Goal: Task Accomplishment & Management: Complete application form

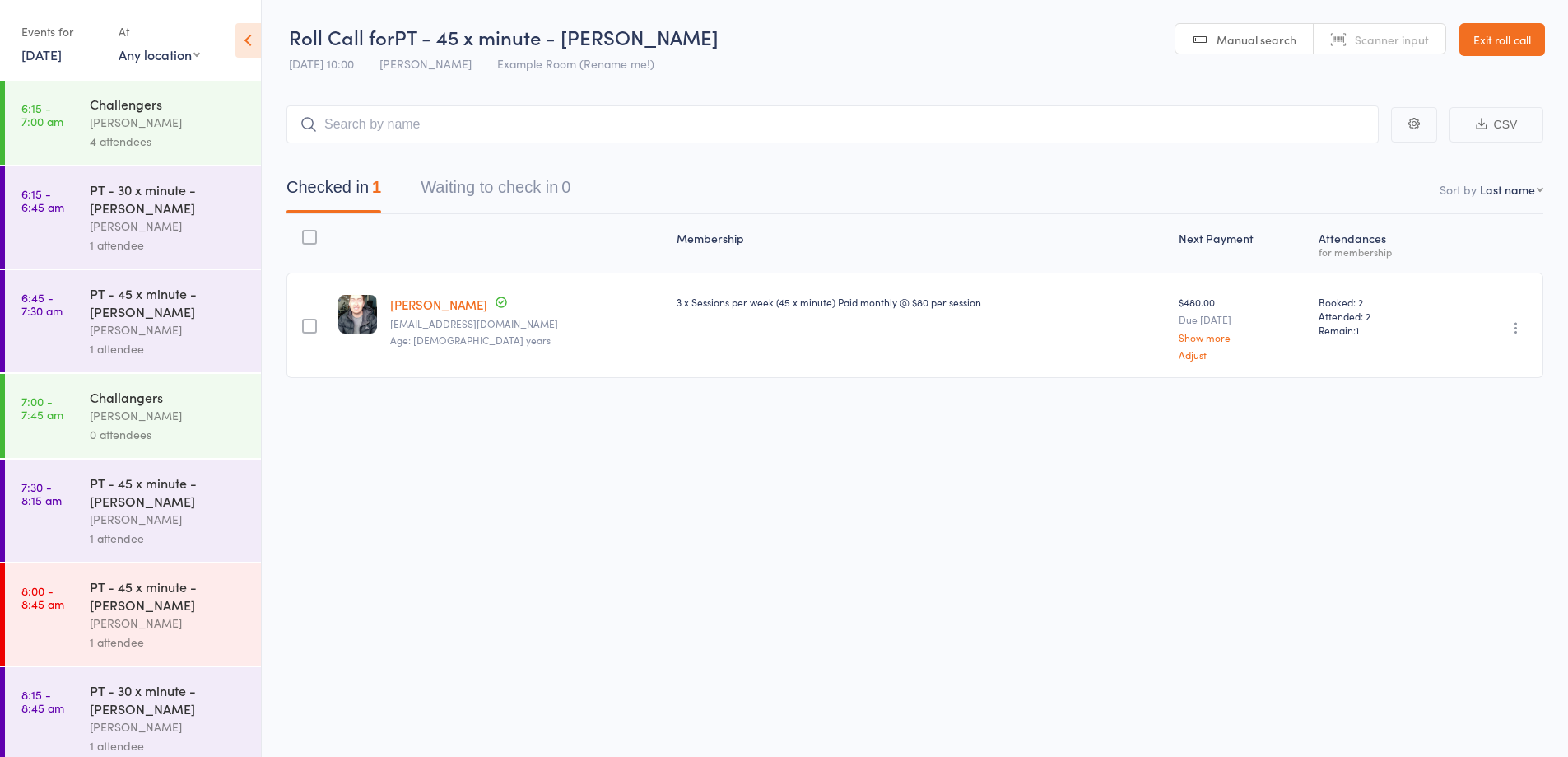
click at [1498, 39] on link "Exit roll call" at bounding box center [1502, 40] width 86 height 33
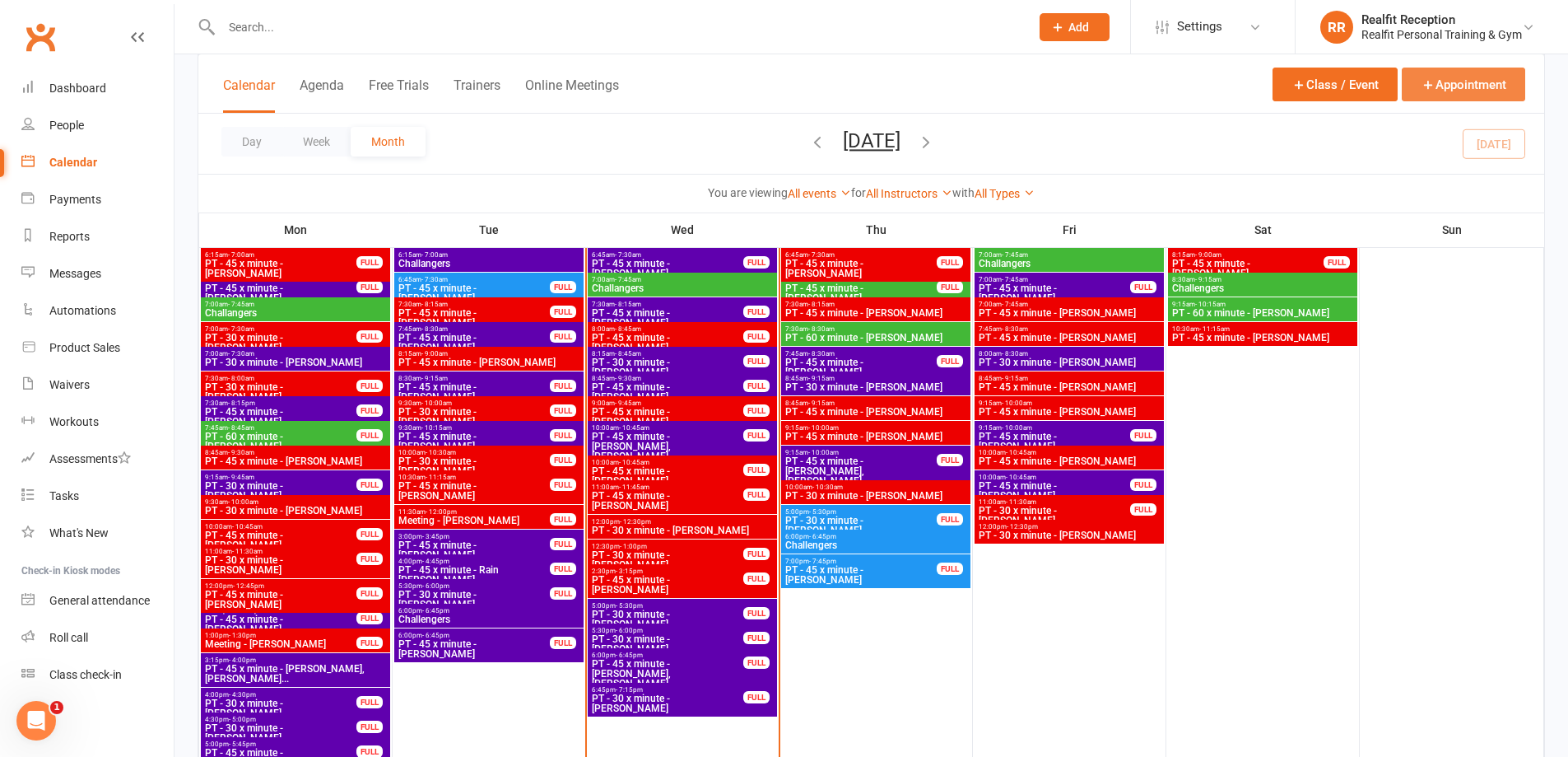
click at [1442, 83] on button "Appointment" at bounding box center [1464, 84] width 123 height 34
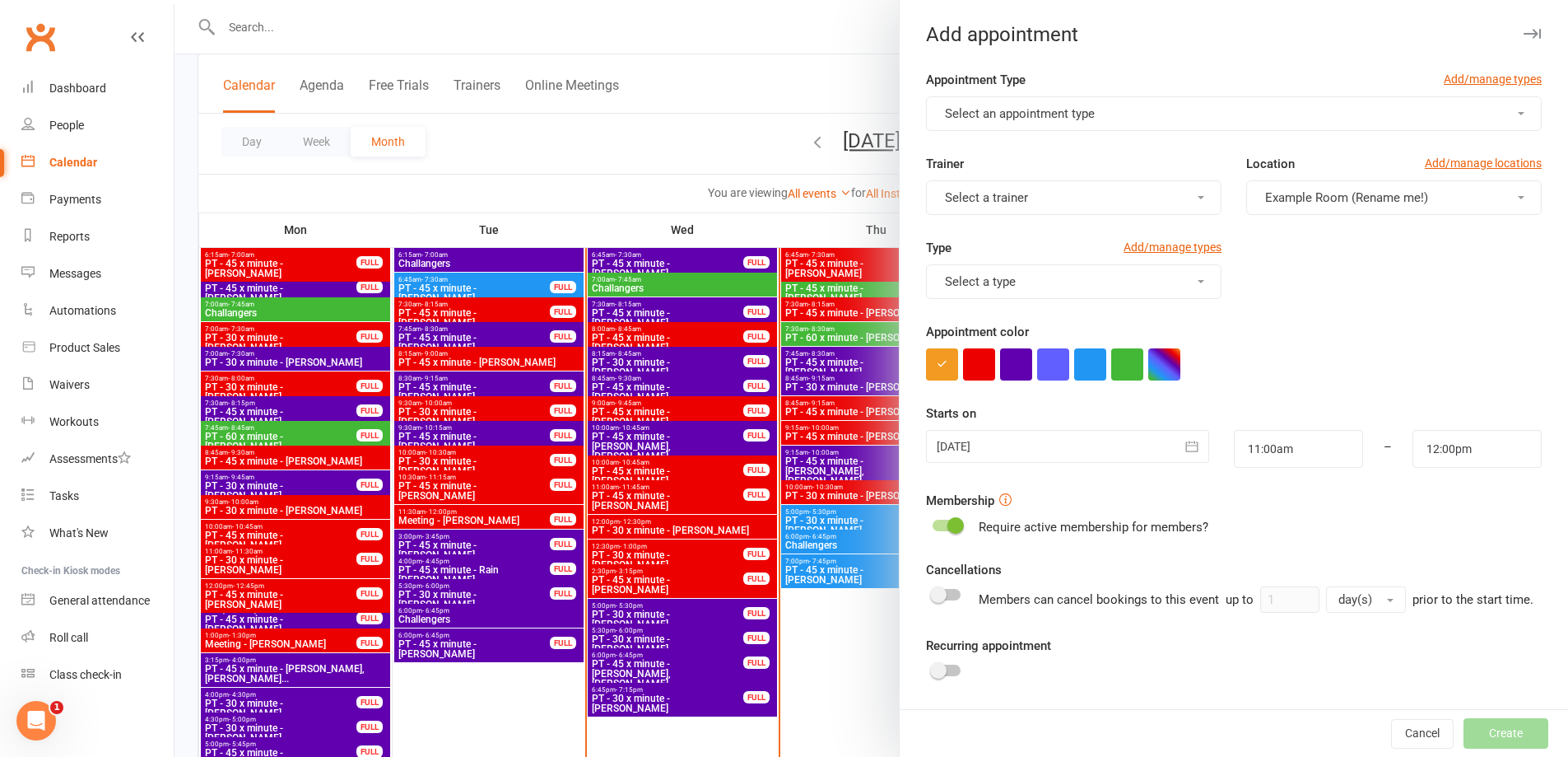
click at [1063, 122] on button "Select an appointment type" at bounding box center [1234, 114] width 616 height 35
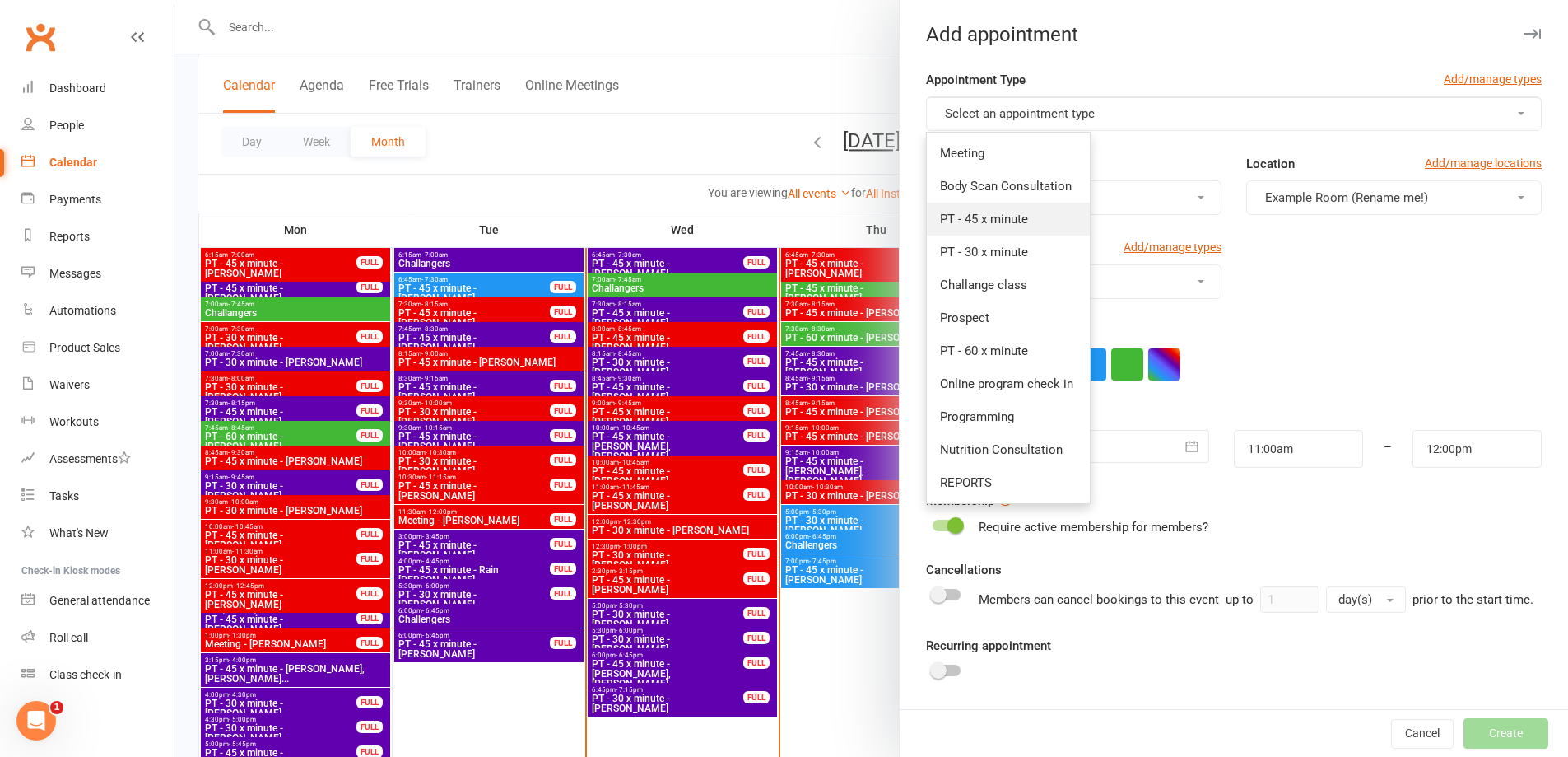
click at [1029, 211] on link "PT - 45 x minute" at bounding box center [1009, 219] width 163 height 33
type input "11:45am"
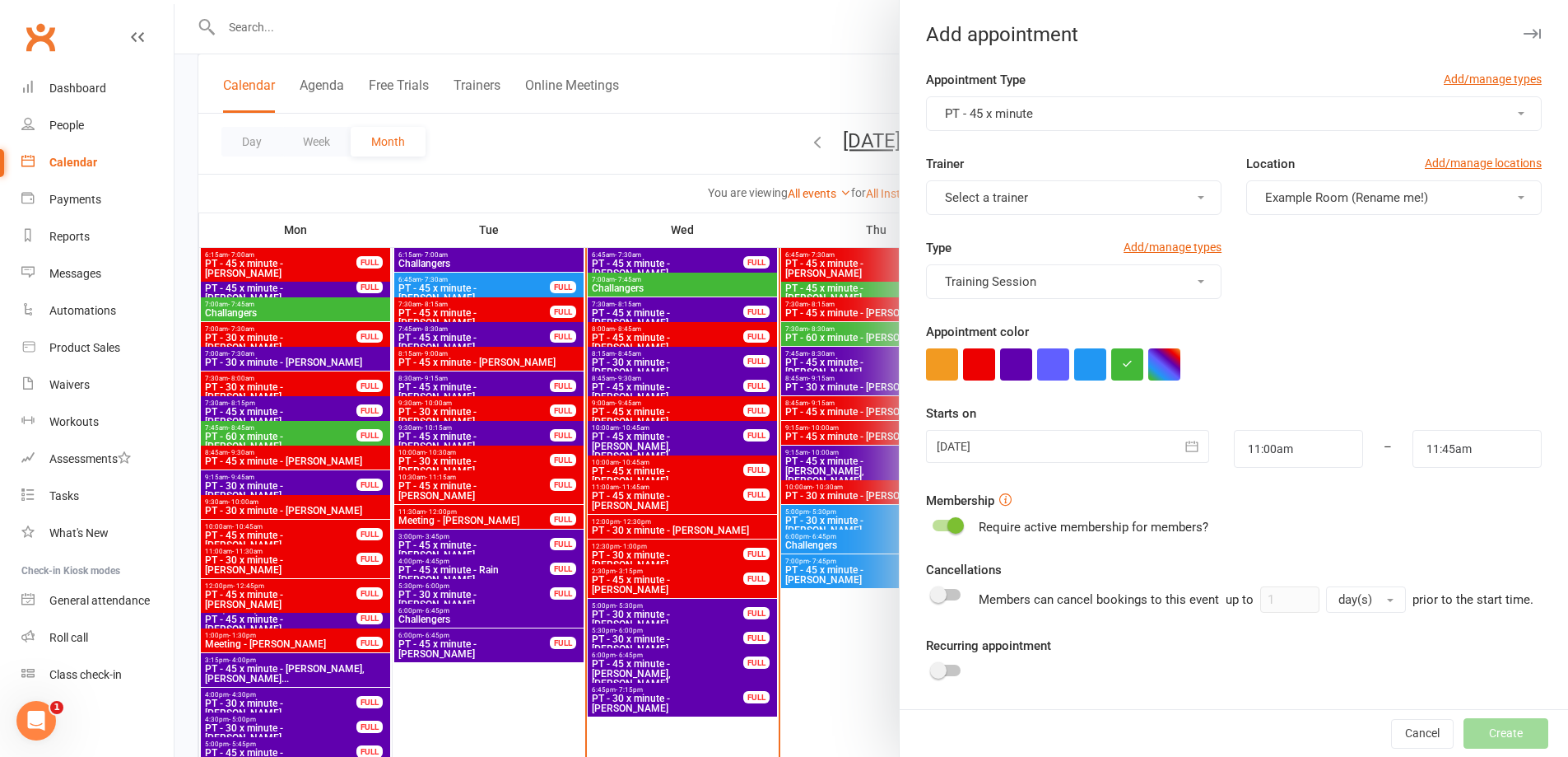
click at [1029, 204] on button "Select a trainer" at bounding box center [1074, 198] width 295 height 35
drag, startPoint x: 1001, startPoint y: 362, endPoint x: 1040, endPoint y: 369, distance: 39.6
click at [1001, 363] on span "[PERSON_NAME]" at bounding box center [987, 369] width 95 height 15
click at [980, 367] on button "button" at bounding box center [979, 364] width 32 height 32
click at [1188, 450] on button "button" at bounding box center [1193, 447] width 33 height 33
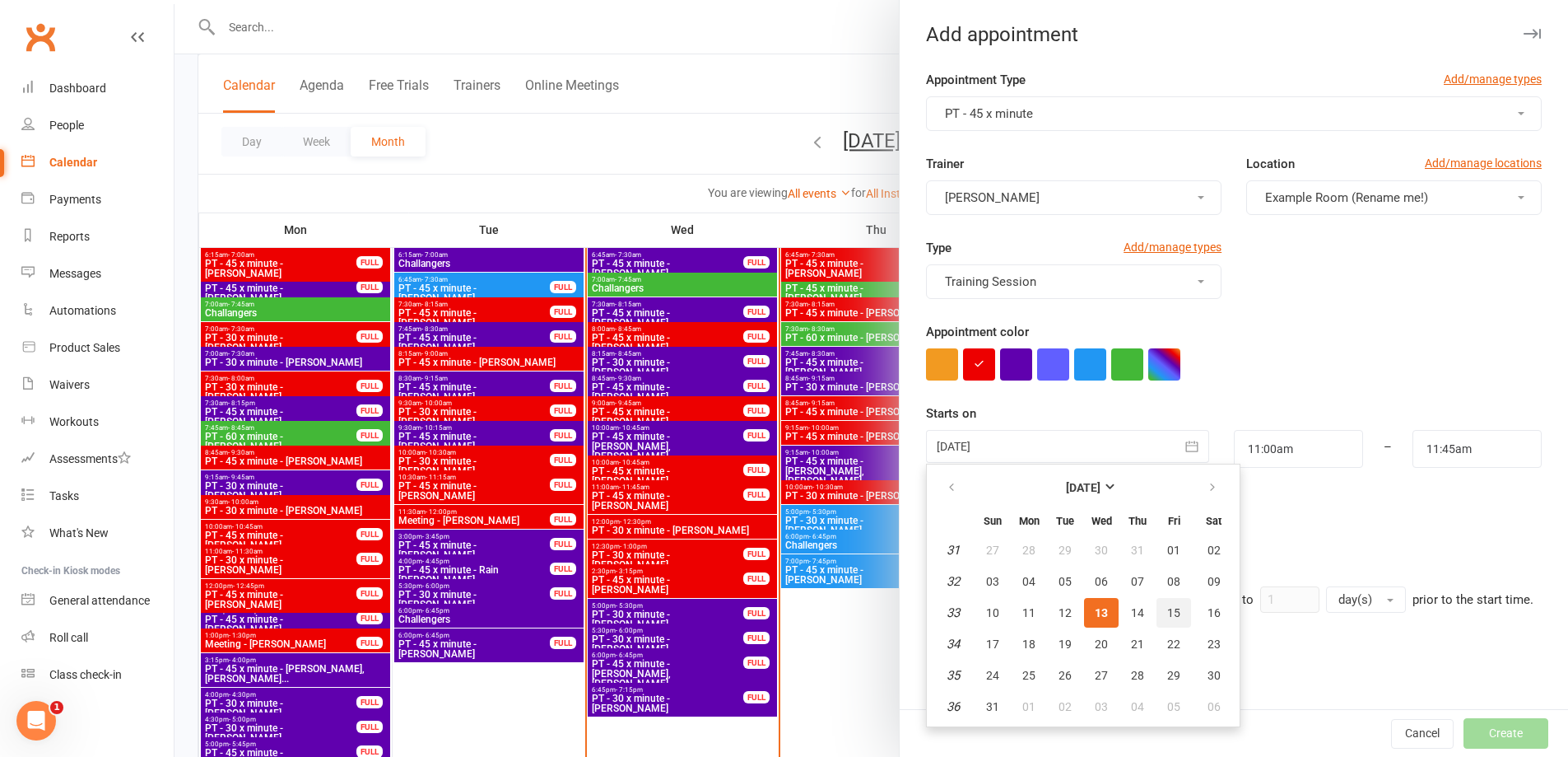
drag, startPoint x: 1164, startPoint y: 616, endPoint x: 1321, endPoint y: 492, distance: 200.1
click at [1168, 615] on span "15" at bounding box center [1174, 612] width 13 height 13
type input "[DATE]"
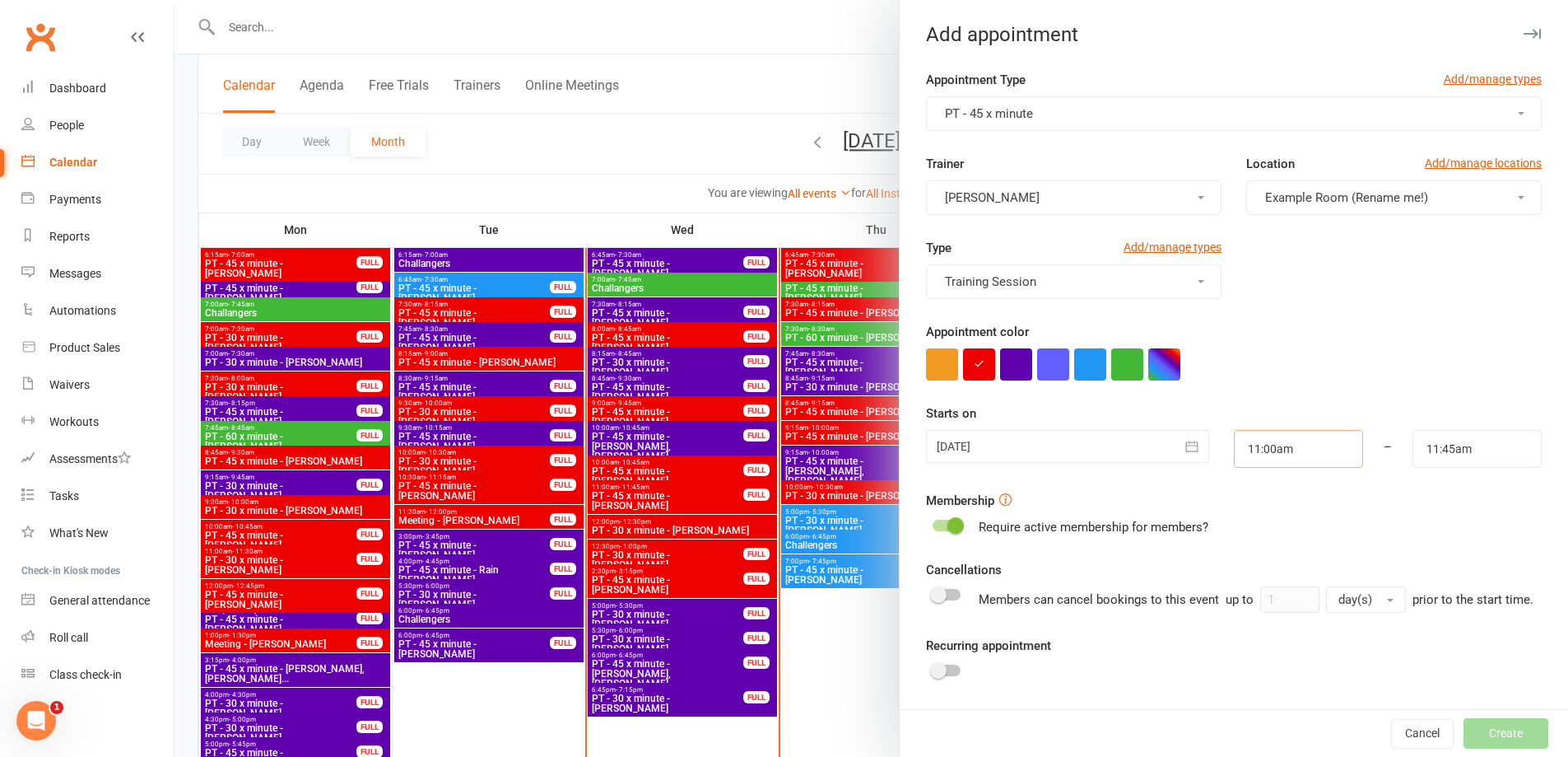
click at [1313, 453] on input "11:00am" at bounding box center [1299, 449] width 129 height 38
type input "12:30pm"
click at [1258, 496] on li "12:30pm" at bounding box center [1274, 489] width 79 height 24
click at [1480, 450] on input "11:45am" at bounding box center [1477, 449] width 129 height 38
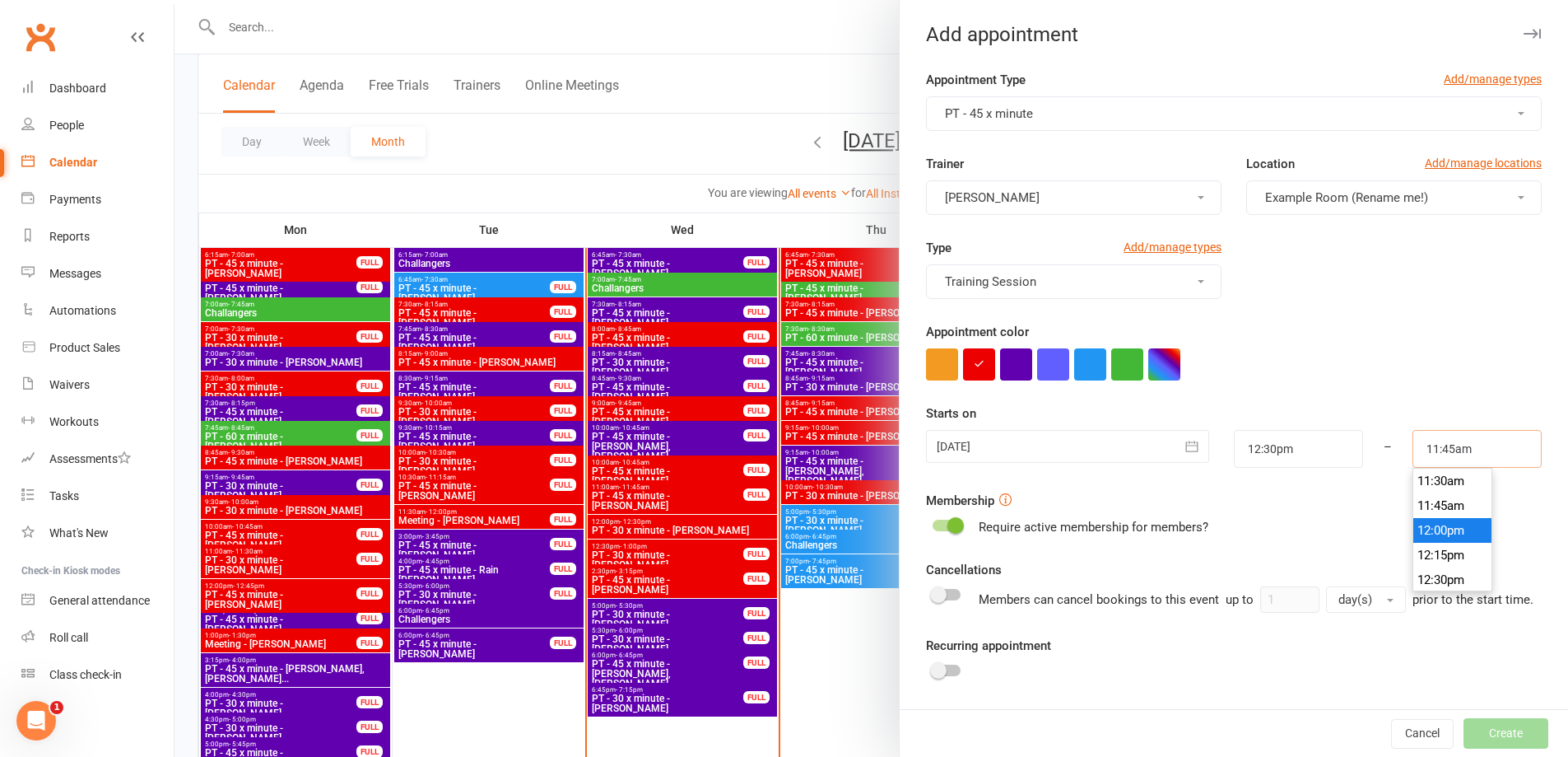
scroll to position [1219, 0]
type input "1:15pm"
click at [1432, 568] on li "1:15pm" at bounding box center [1452, 571] width 79 height 24
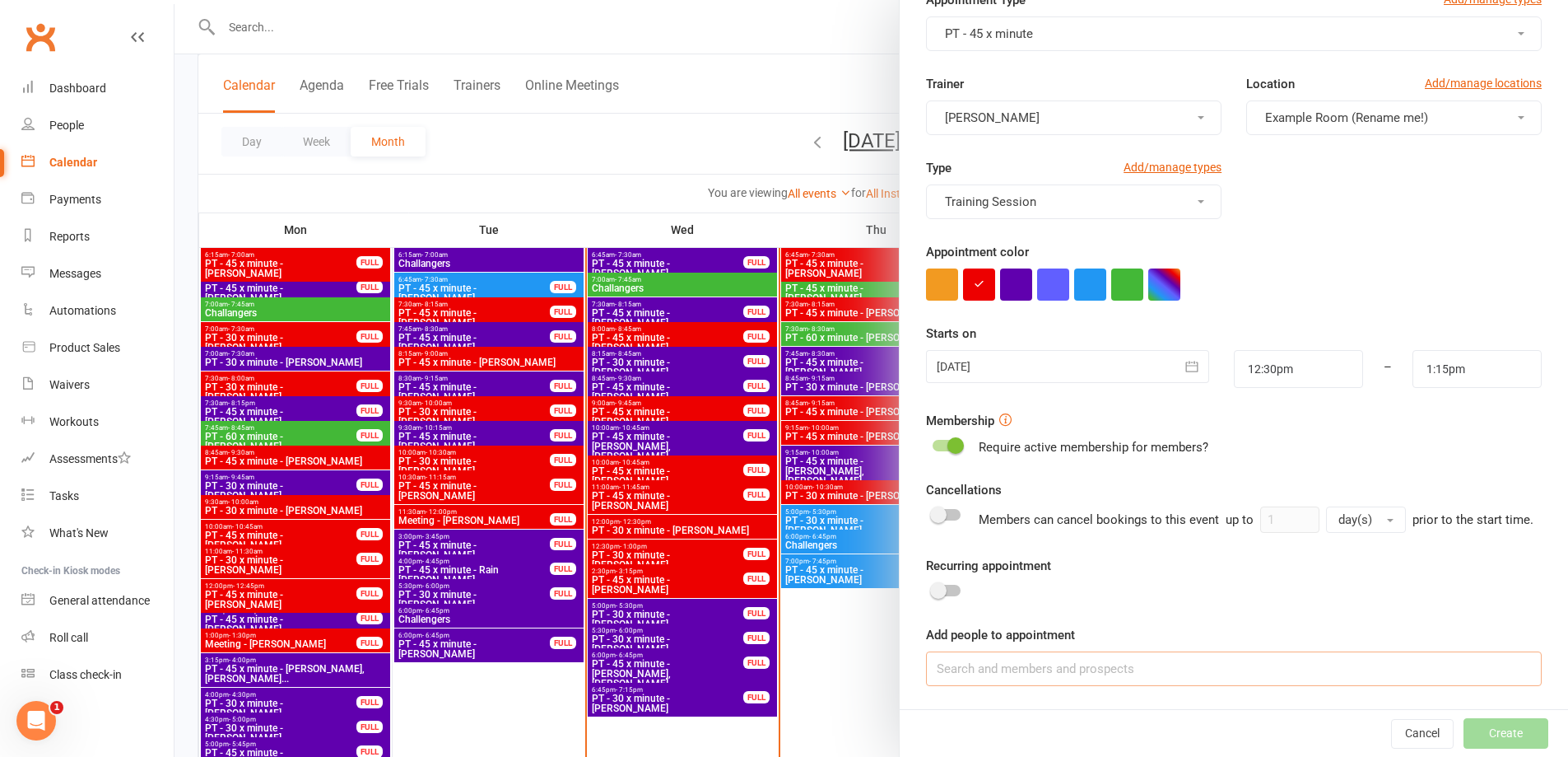
click at [1028, 668] on input at bounding box center [1234, 669] width 616 height 35
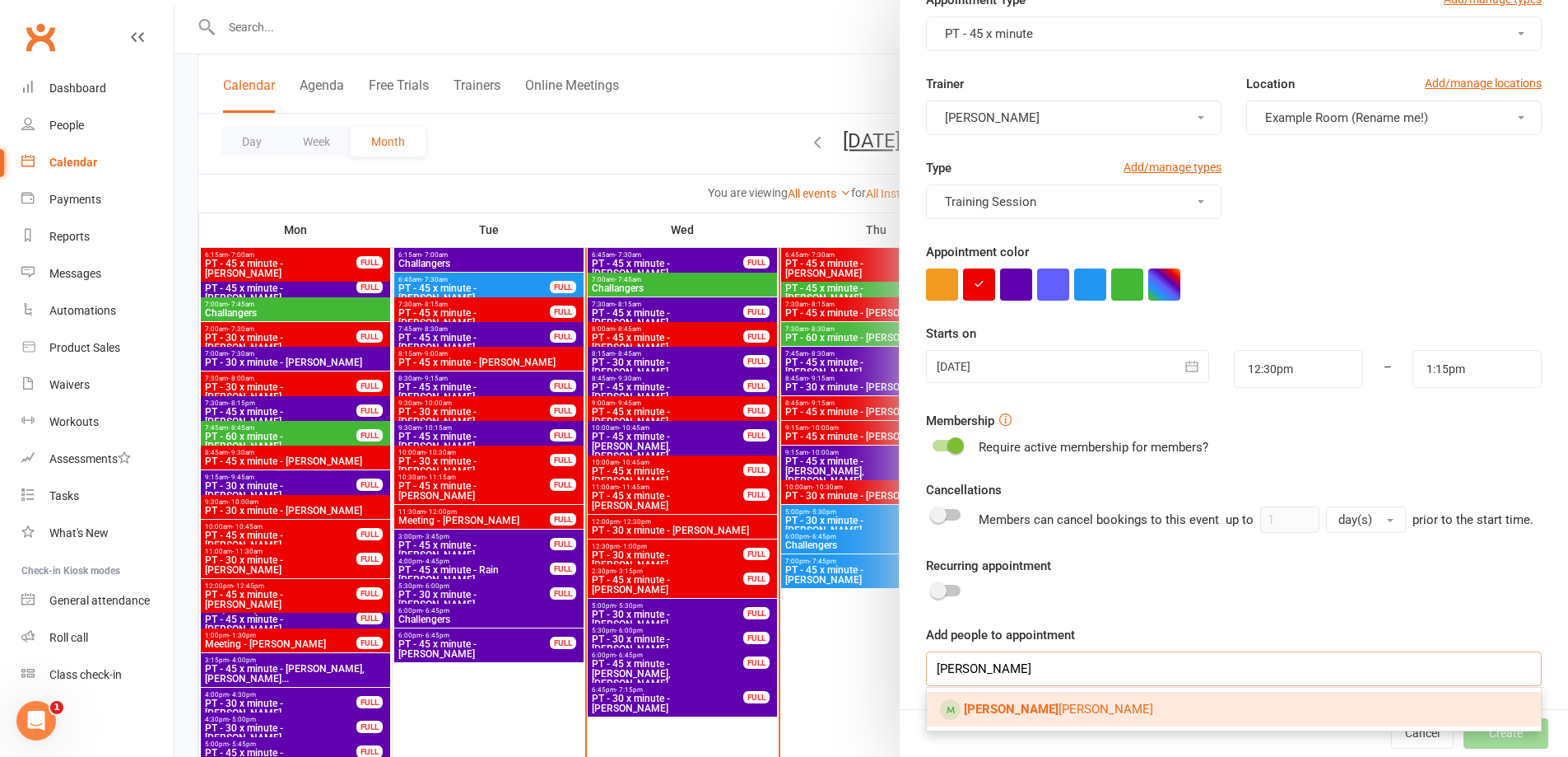
type input "[PERSON_NAME]"
click at [1110, 716] on link "[PERSON_NAME]" at bounding box center [1234, 709] width 614 height 35
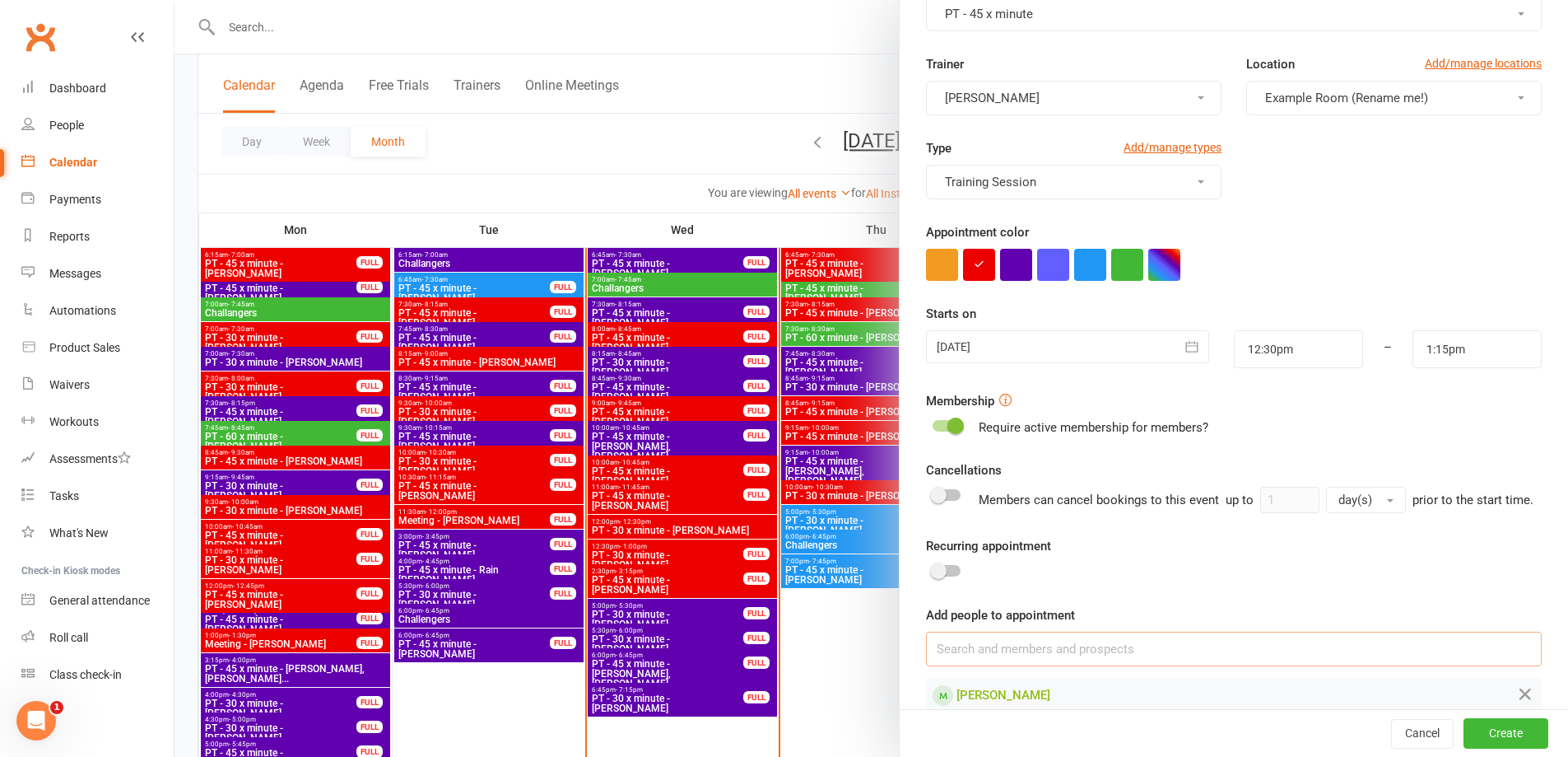
scroll to position [146, 0]
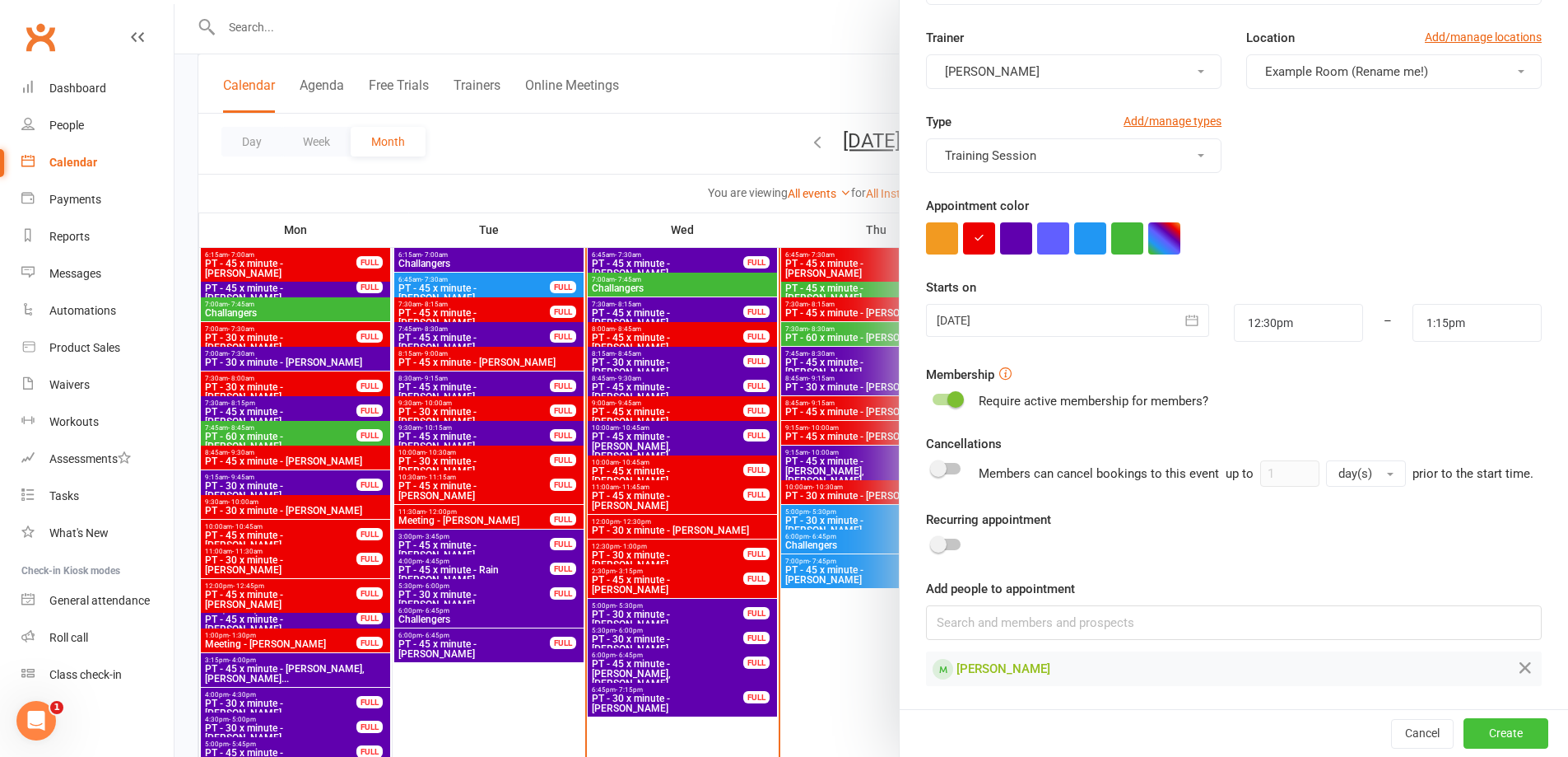
click at [1466, 739] on button "Create" at bounding box center [1506, 733] width 85 height 30
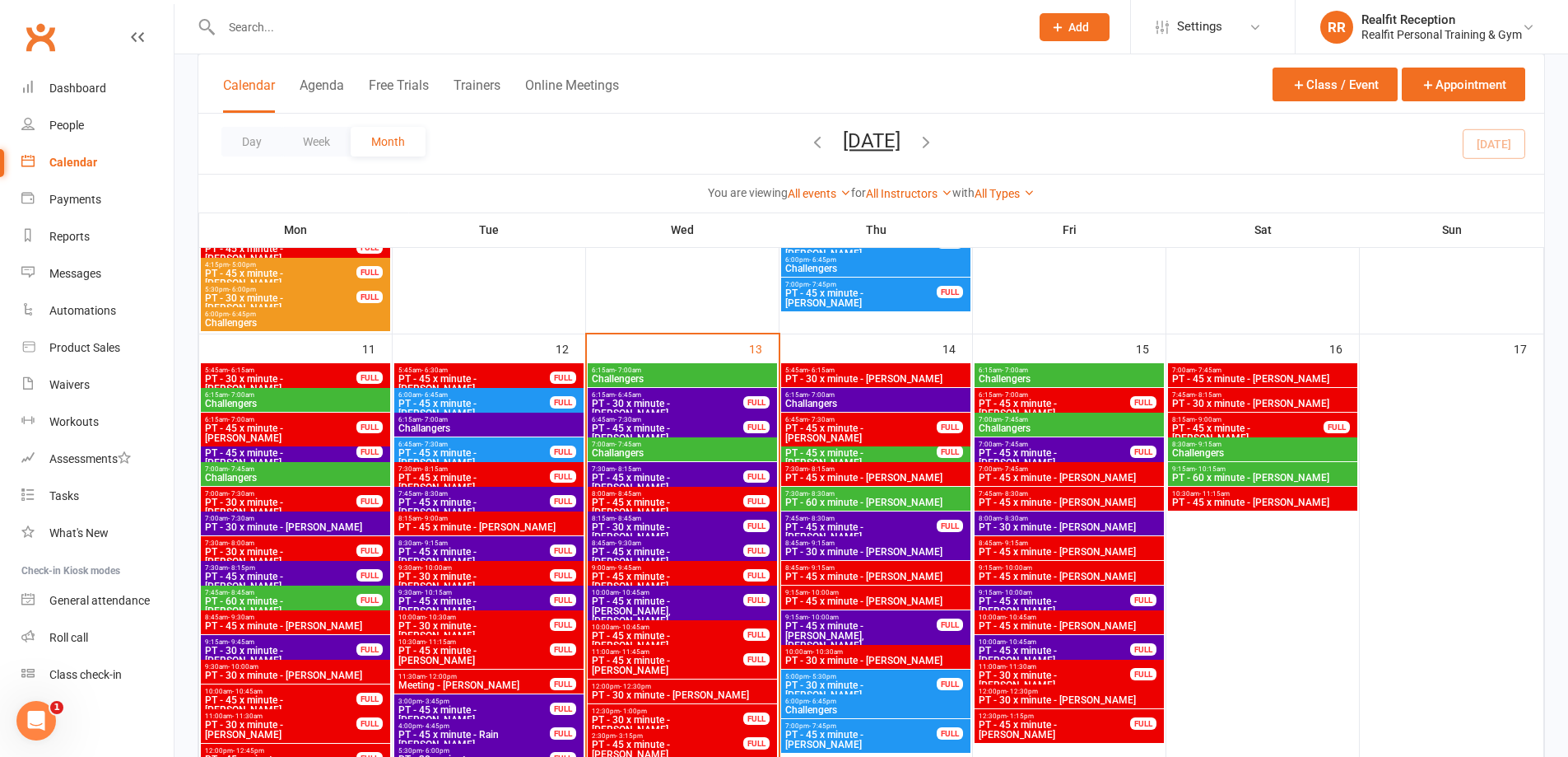
scroll to position [1236, 0]
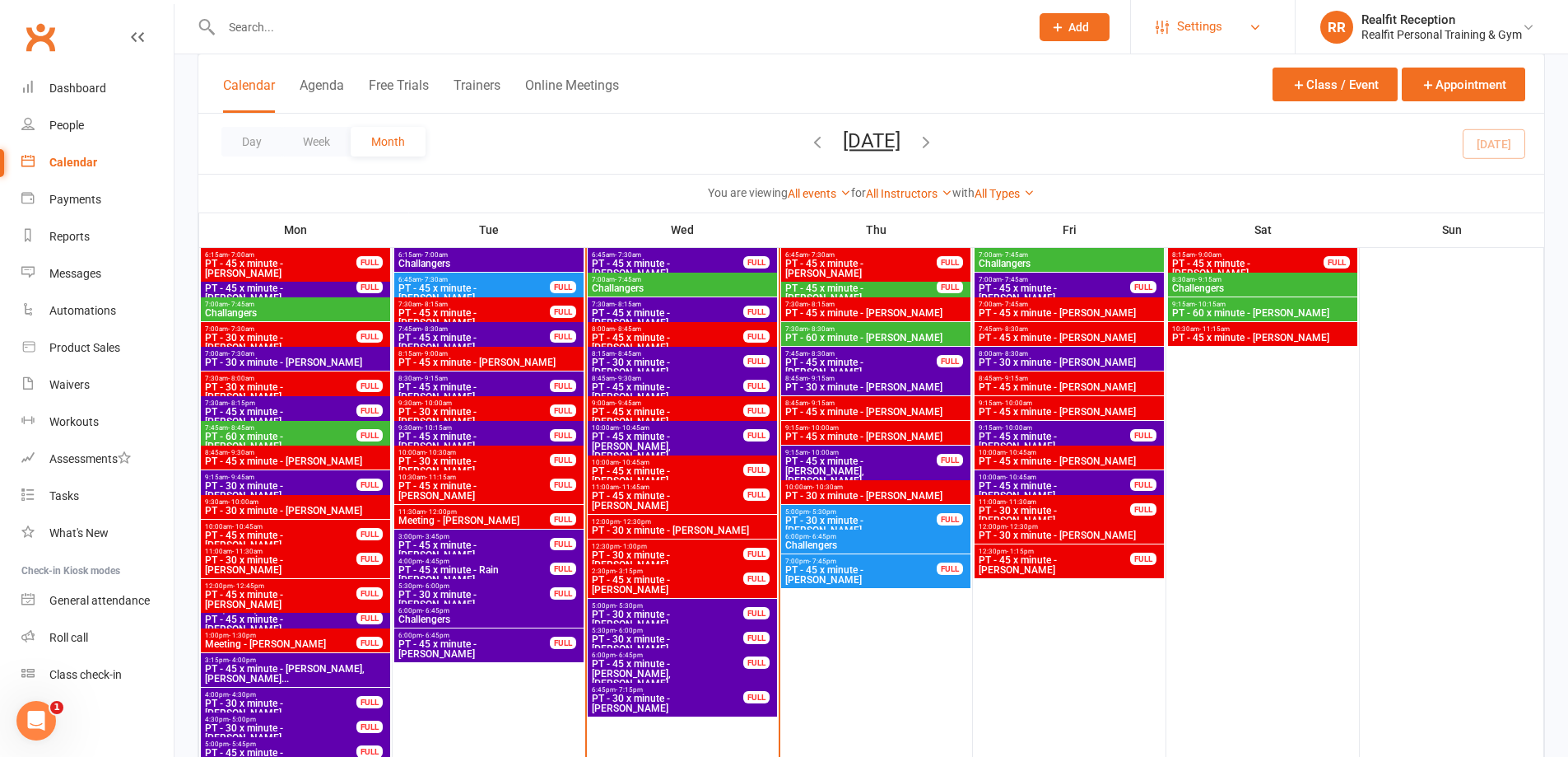
click at [1216, 32] on span "Settings" at bounding box center [1200, 26] width 45 height 37
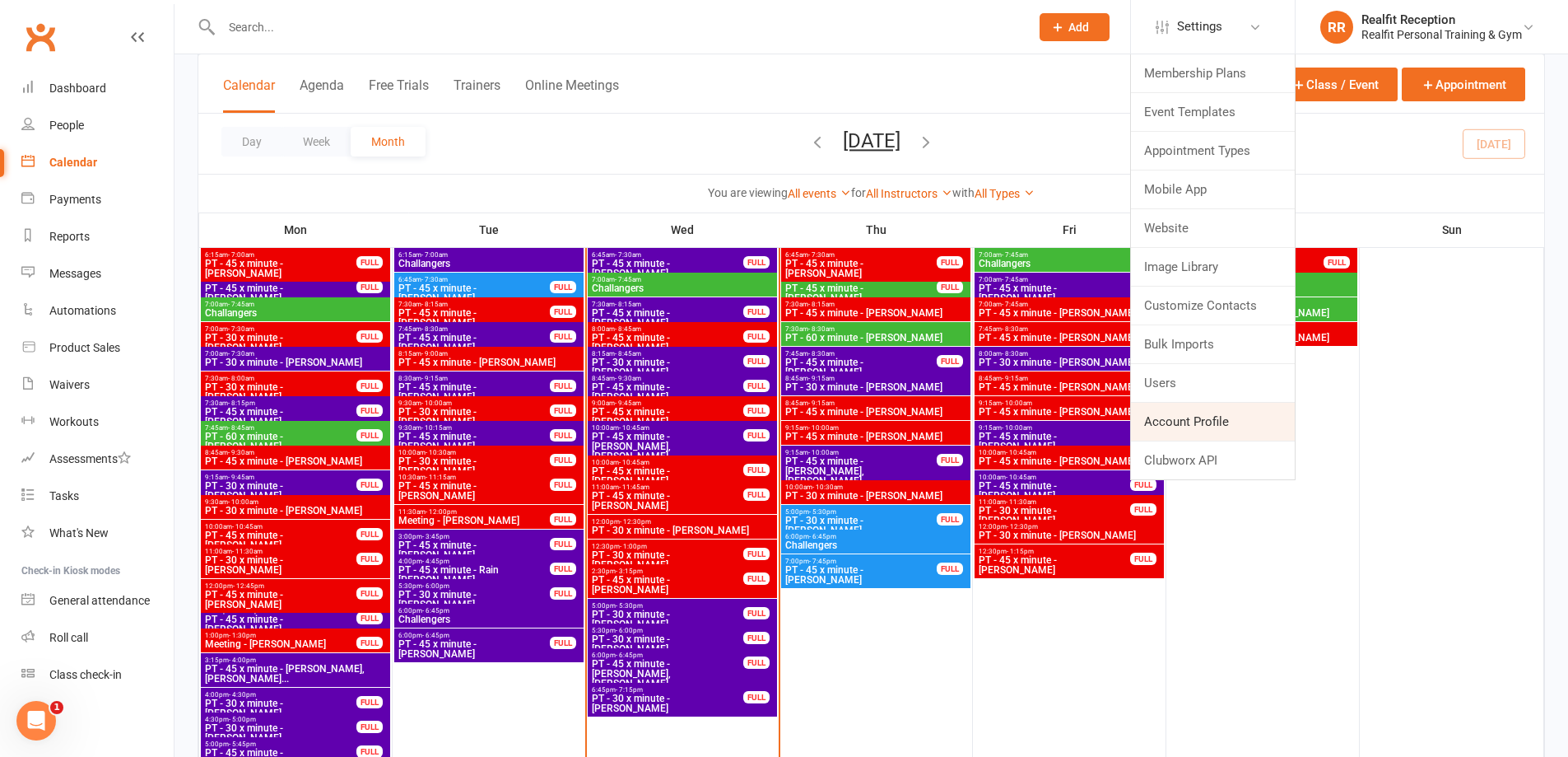
click at [1200, 422] on link "Account Profile" at bounding box center [1213, 422] width 164 height 38
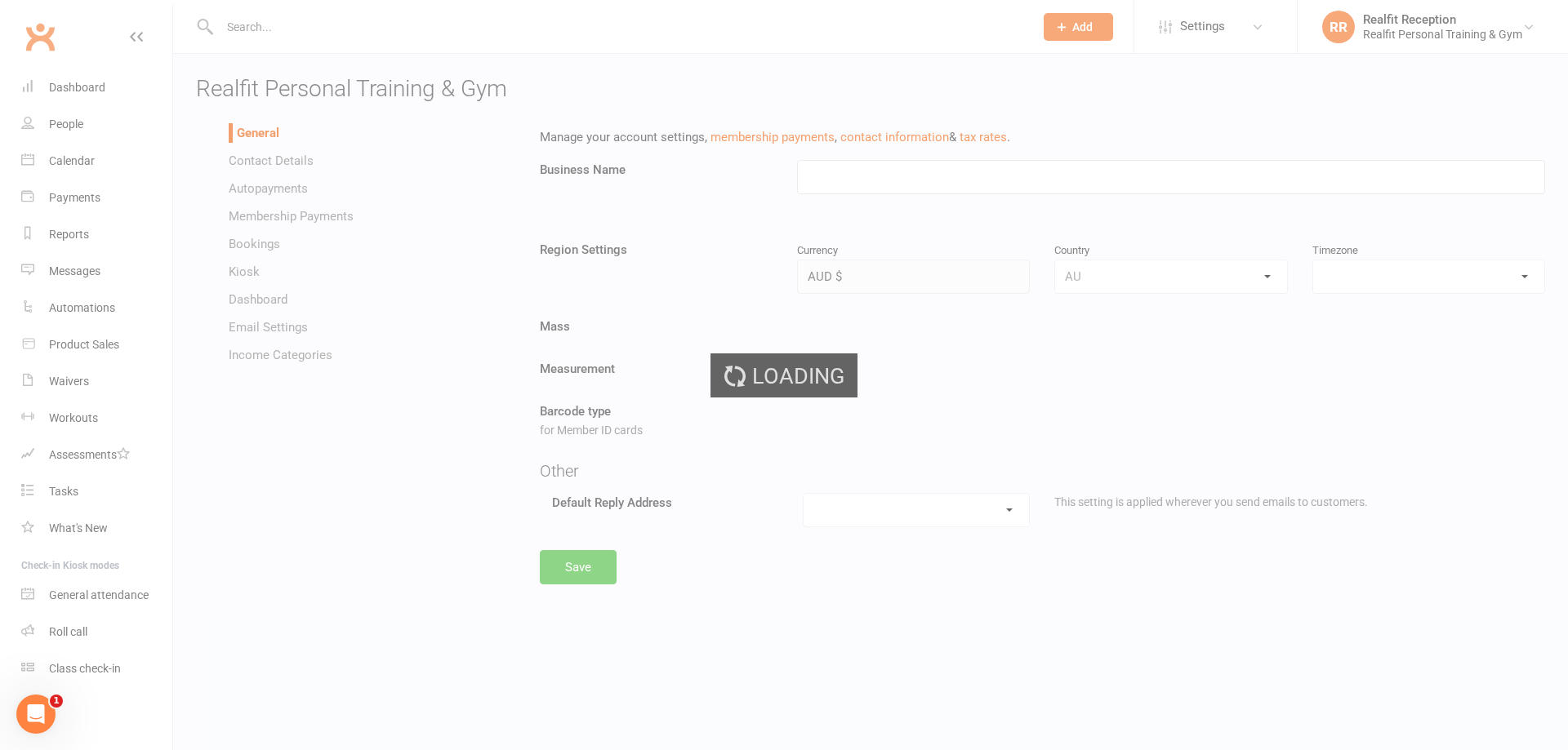
type input "Realfit Personal Training & Gym"
select select "[GEOGRAPHIC_DATA]/[GEOGRAPHIC_DATA]"
select select "[EMAIL_ADDRESS][DOMAIN_NAME]"
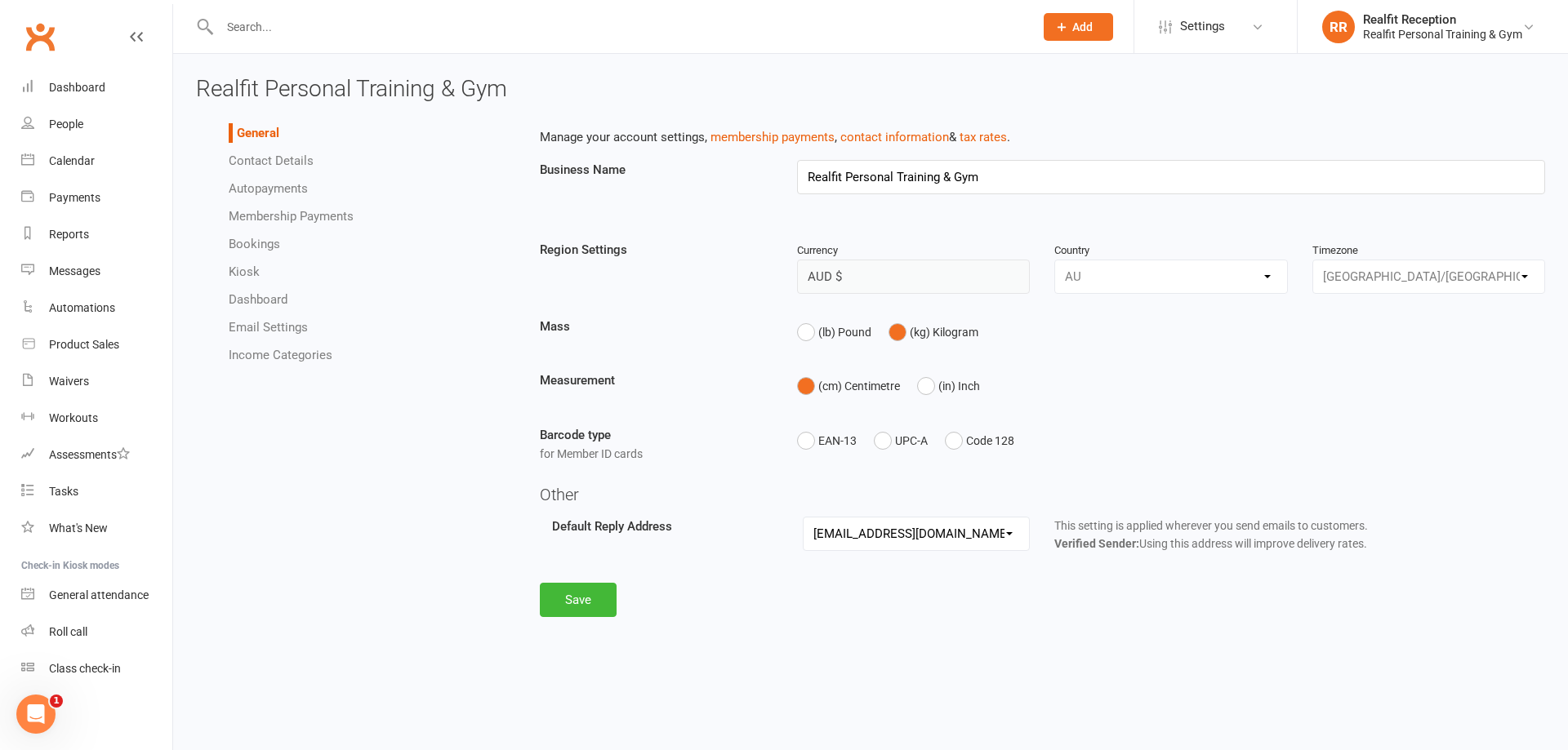
click at [249, 251] on link "Bookings" at bounding box center [254, 244] width 52 height 15
select select "send_booking_confirmation_email_to_all"
select select "send_member_booking_reminder_via_sms"
select select "send_prospect_booking_reminder_via_sms"
select select "20"
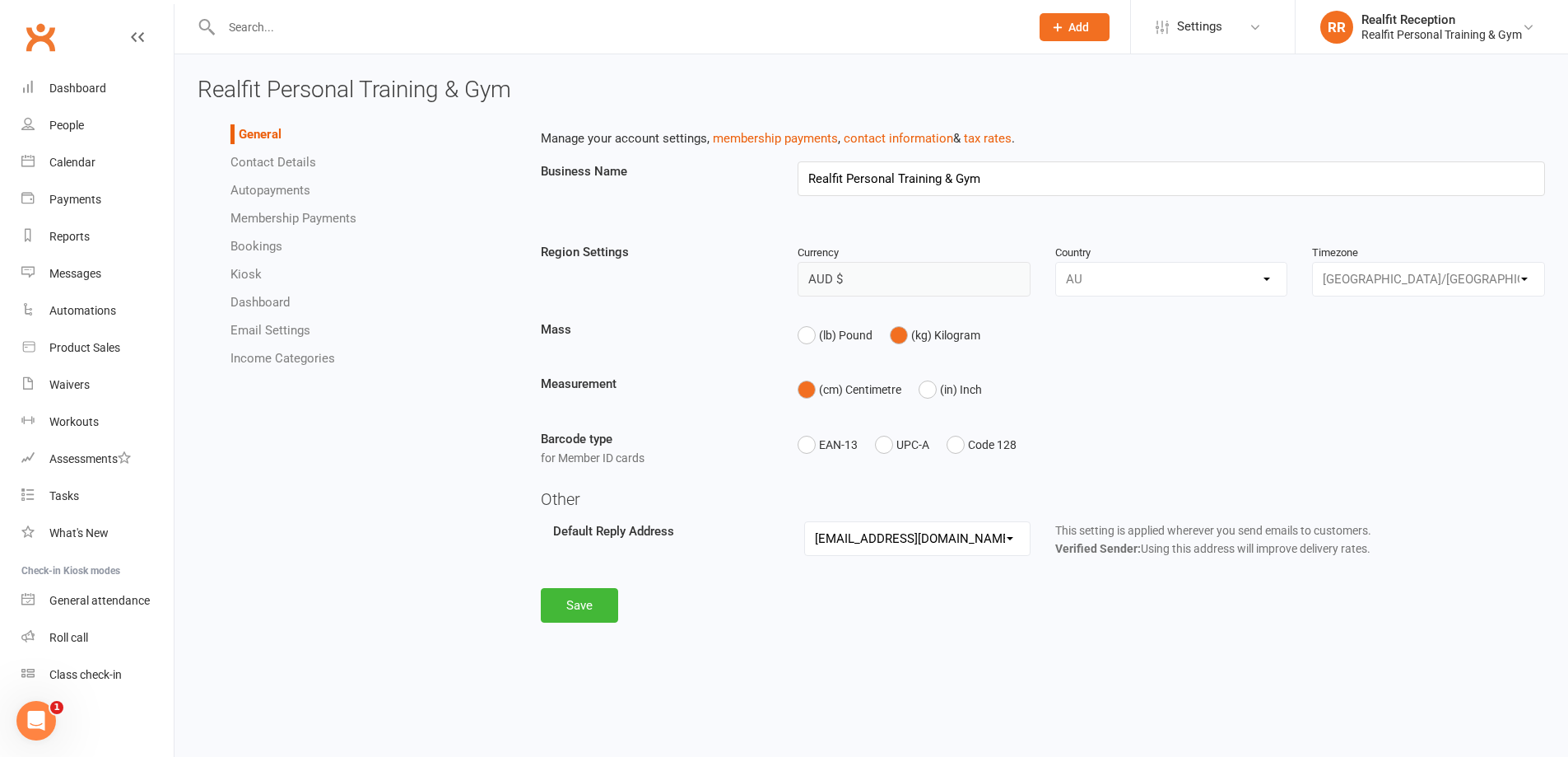
select select "send_waitlist_booking_confirmation_via_sms"
select select "1"
select select "false"
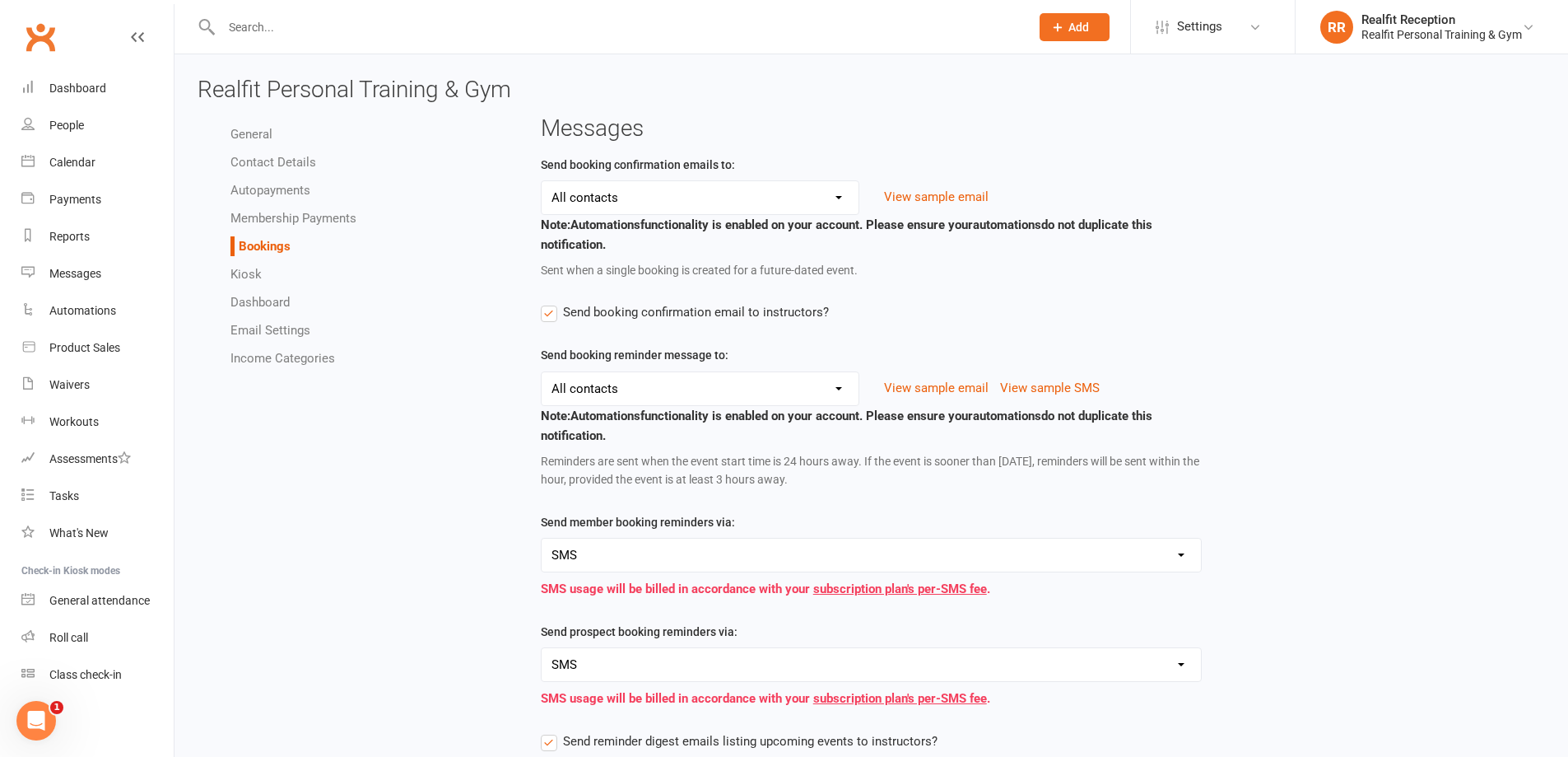
click at [835, 202] on select "Members only Prospects only All contacts No contacts" at bounding box center [700, 197] width 317 height 33
click at [542, 181] on select "Members only Prospects only All contacts No contacts" at bounding box center [700, 197] width 317 height 33
click at [797, 568] on select "Email SMS Email & SMS" at bounding box center [872, 555] width 660 height 33
click at [542, 541] on select "Email SMS Email & SMS" at bounding box center [872, 555] width 660 height 33
click at [281, 32] on input "text" at bounding box center [617, 27] width 802 height 23
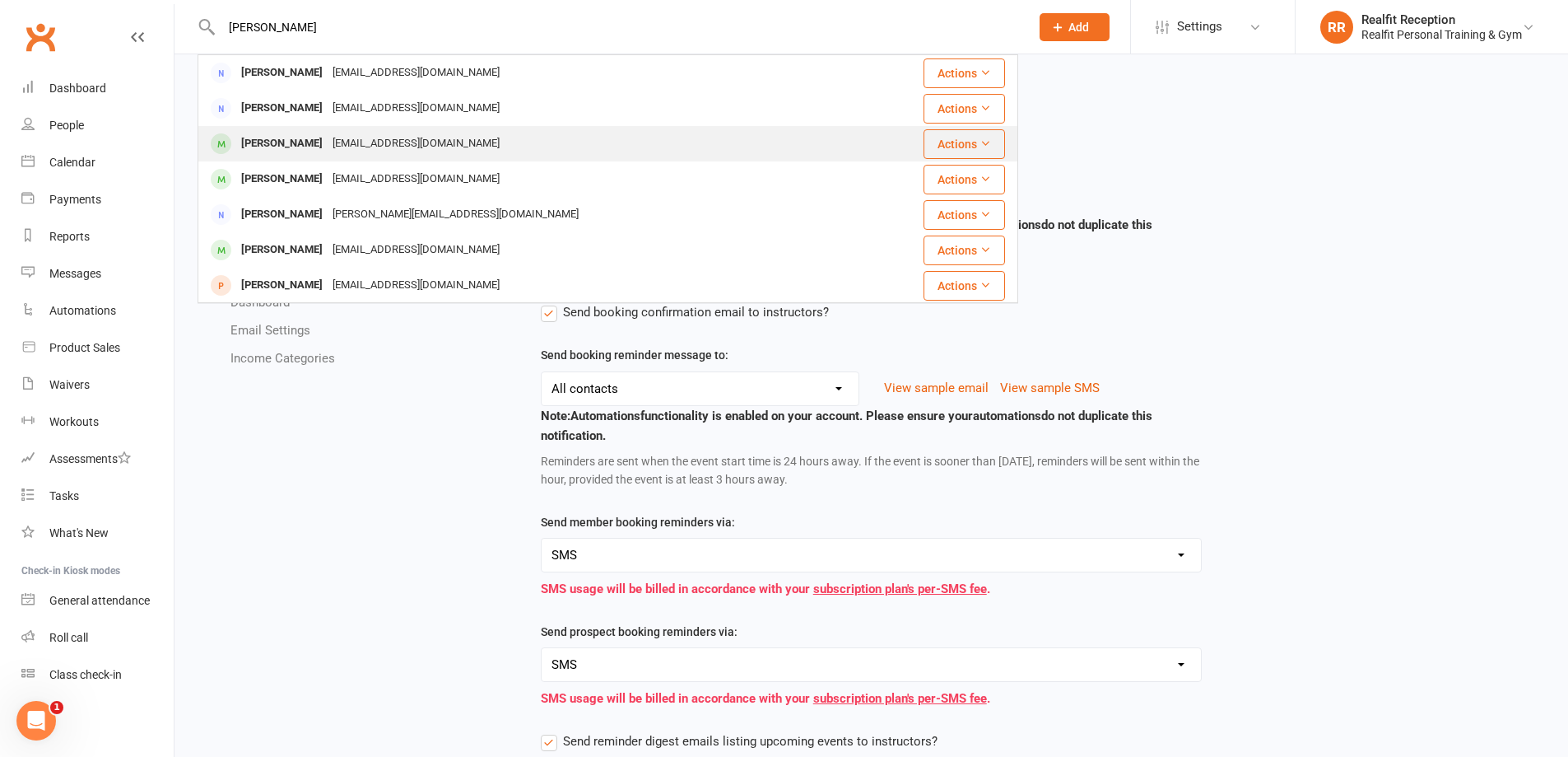
type input "[PERSON_NAME]"
click at [354, 154] on div "[EMAIL_ADDRESS][DOMAIN_NAME]" at bounding box center [416, 143] width 177 height 23
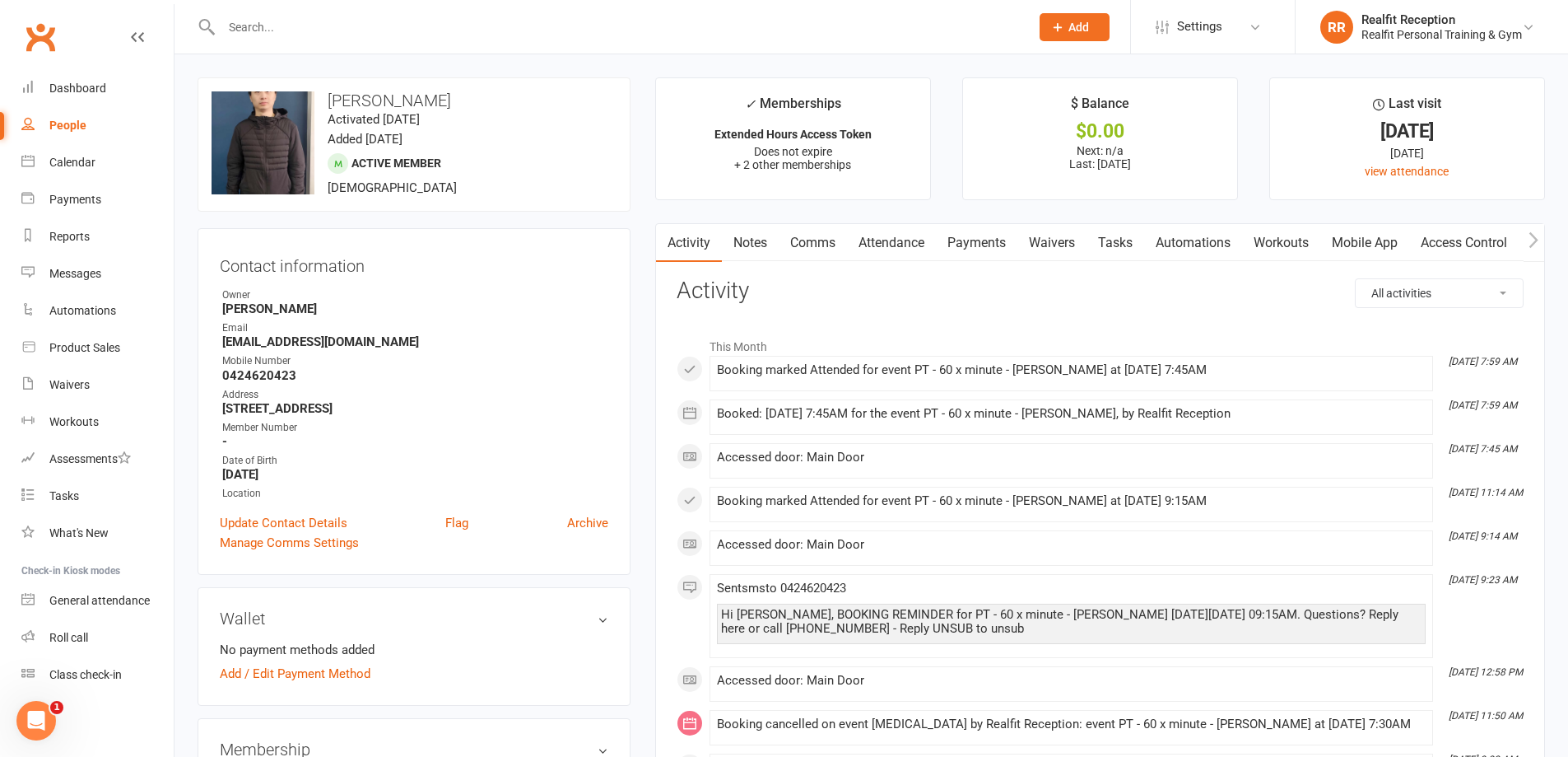
click at [764, 246] on link "Notes" at bounding box center [750, 243] width 56 height 38
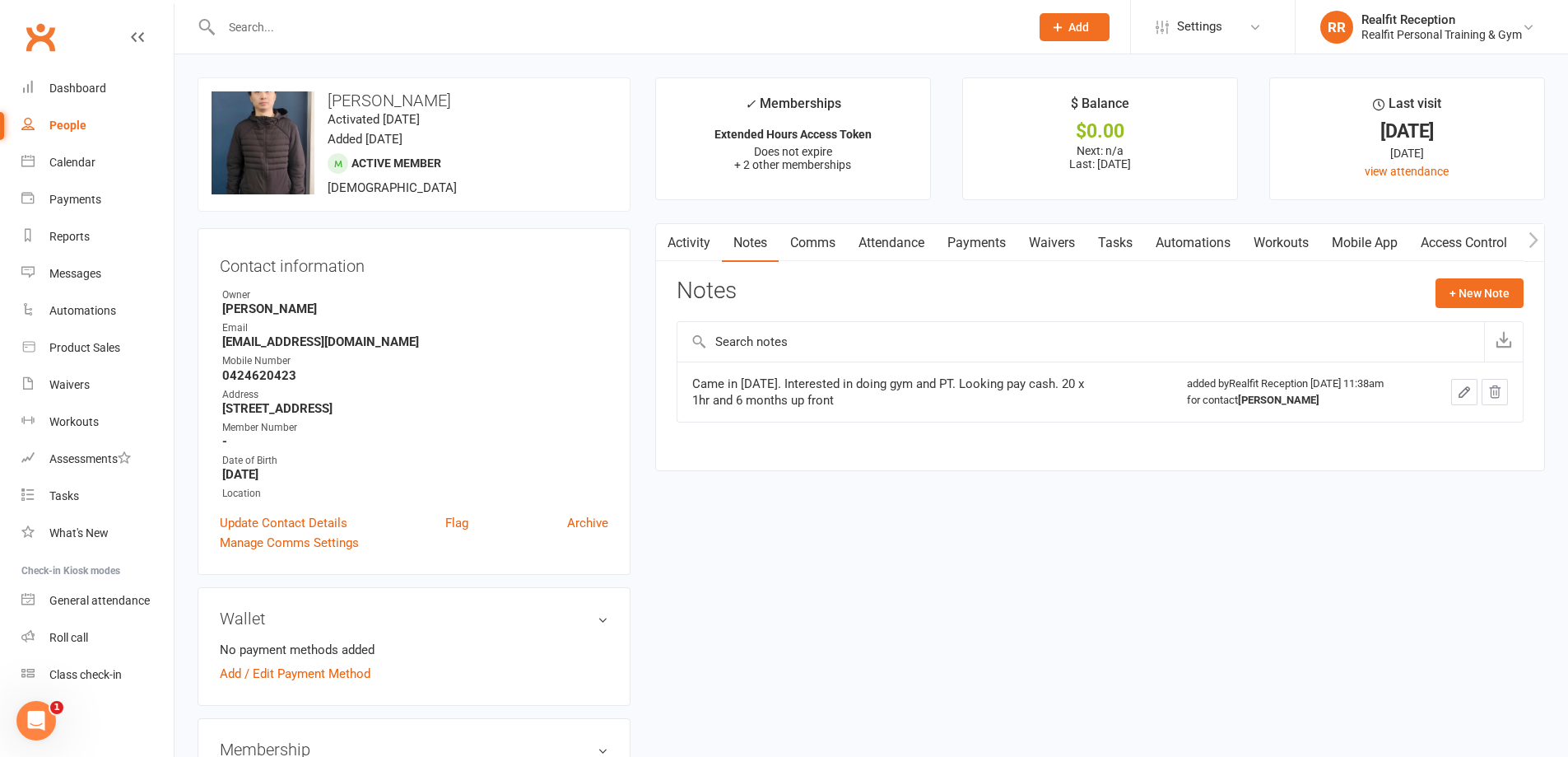
click at [792, 244] on link "Comms" at bounding box center [813, 243] width 69 height 38
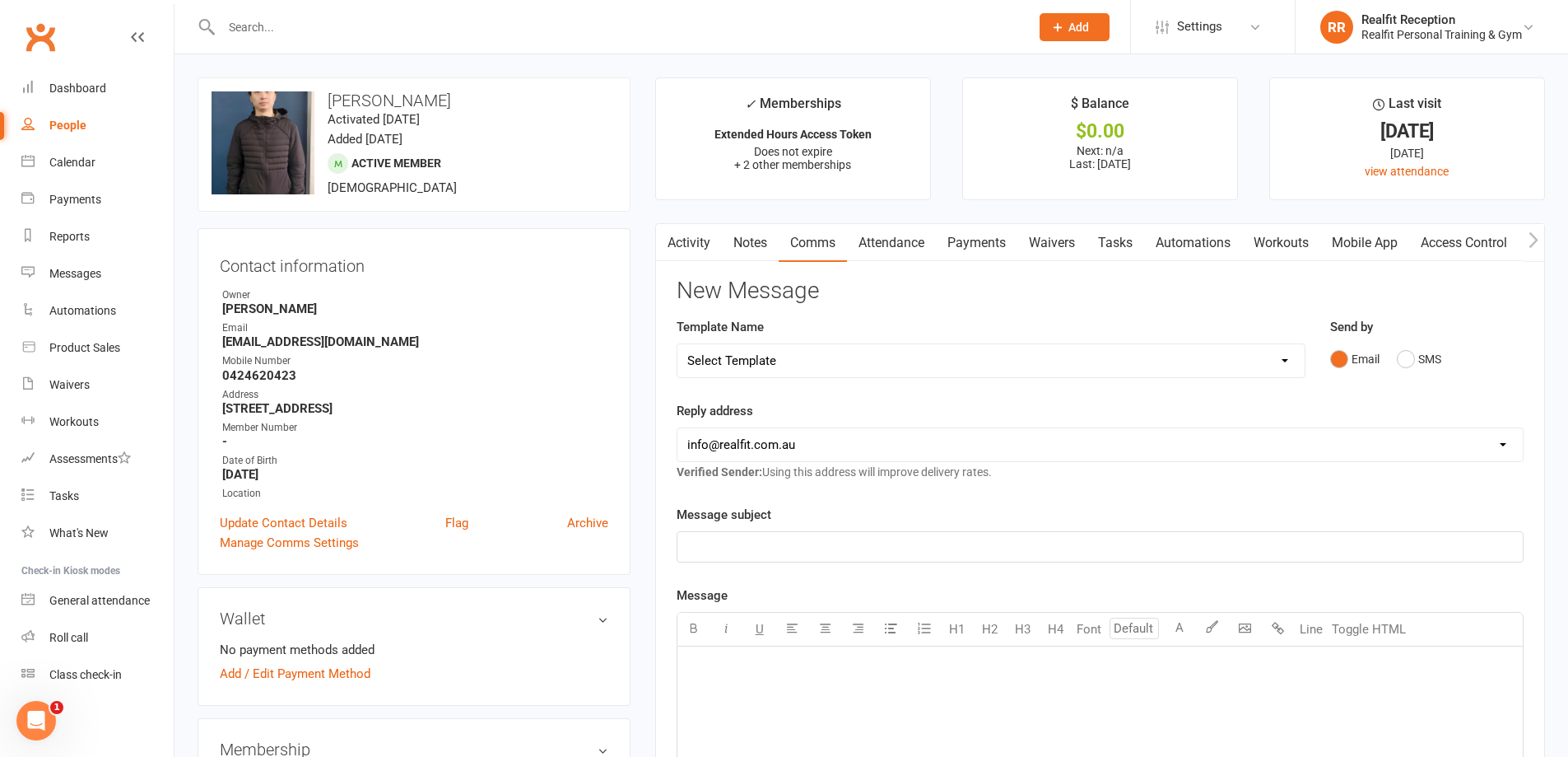
click at [697, 249] on link "Activity" at bounding box center [689, 243] width 66 height 38
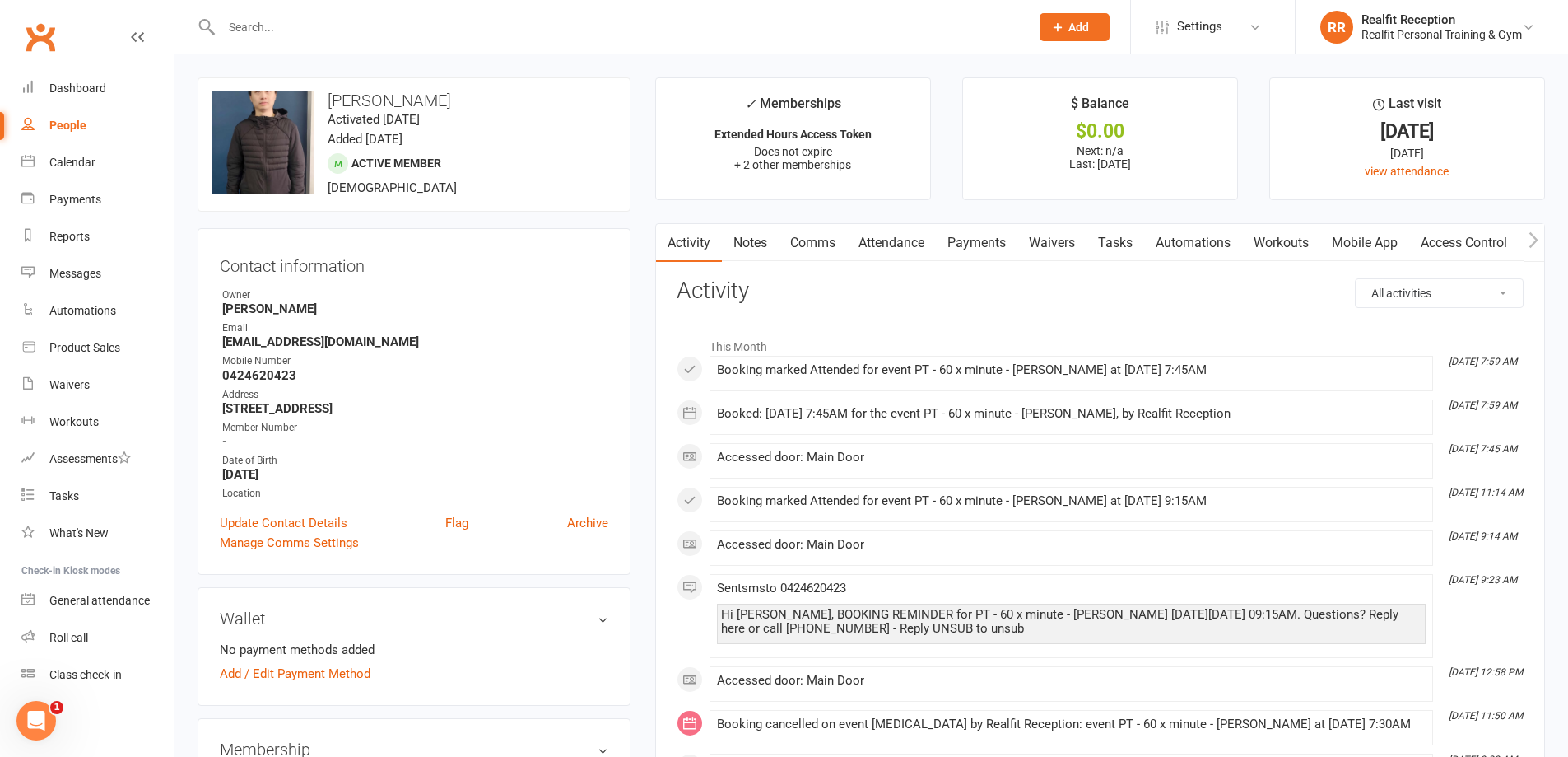
click at [1444, 236] on link "Access Control" at bounding box center [1464, 243] width 109 height 38
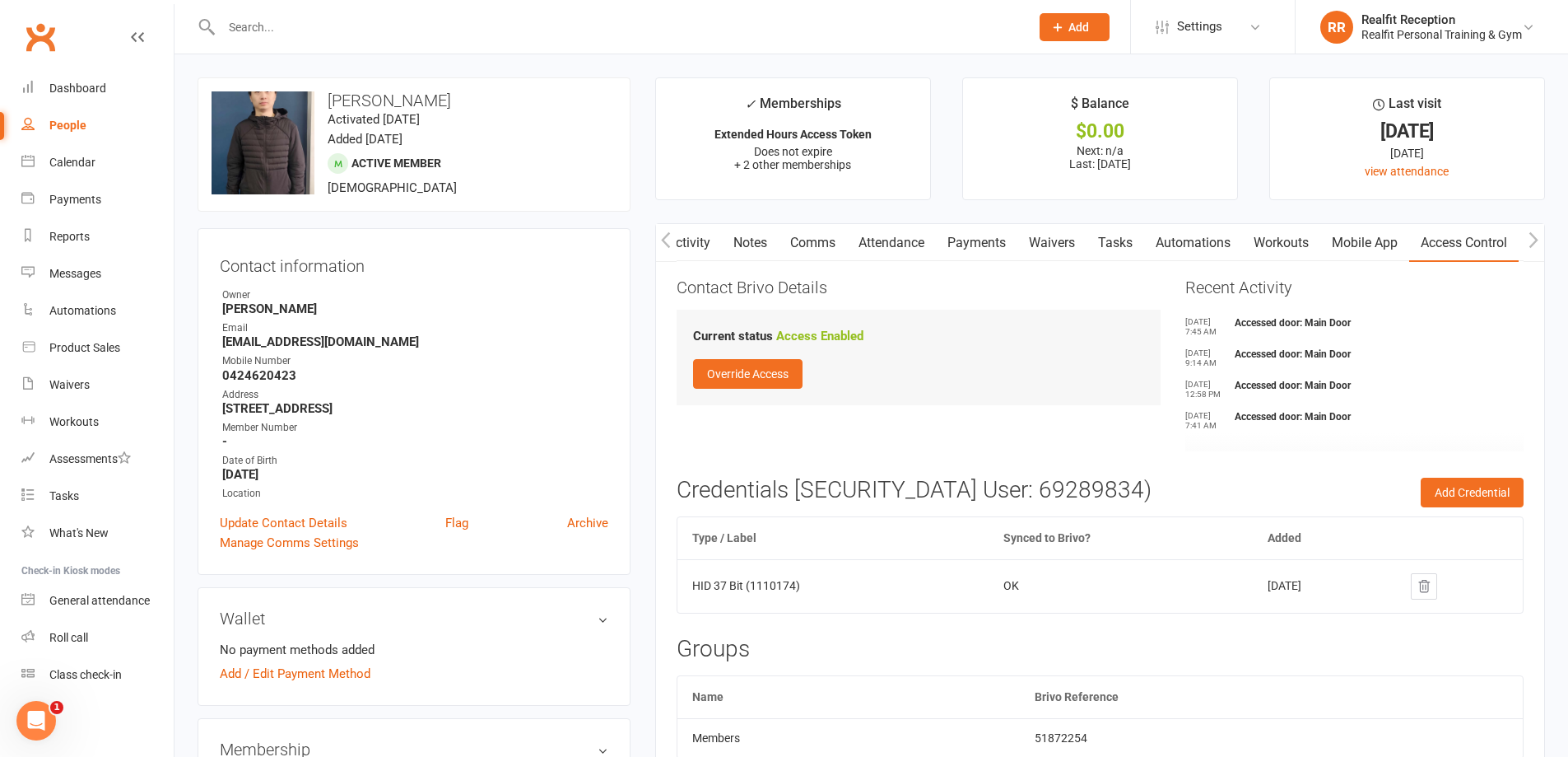
click at [1414, 242] on link "Access Control" at bounding box center [1464, 243] width 109 height 38
click at [1370, 242] on link "Mobile App" at bounding box center [1364, 243] width 89 height 38
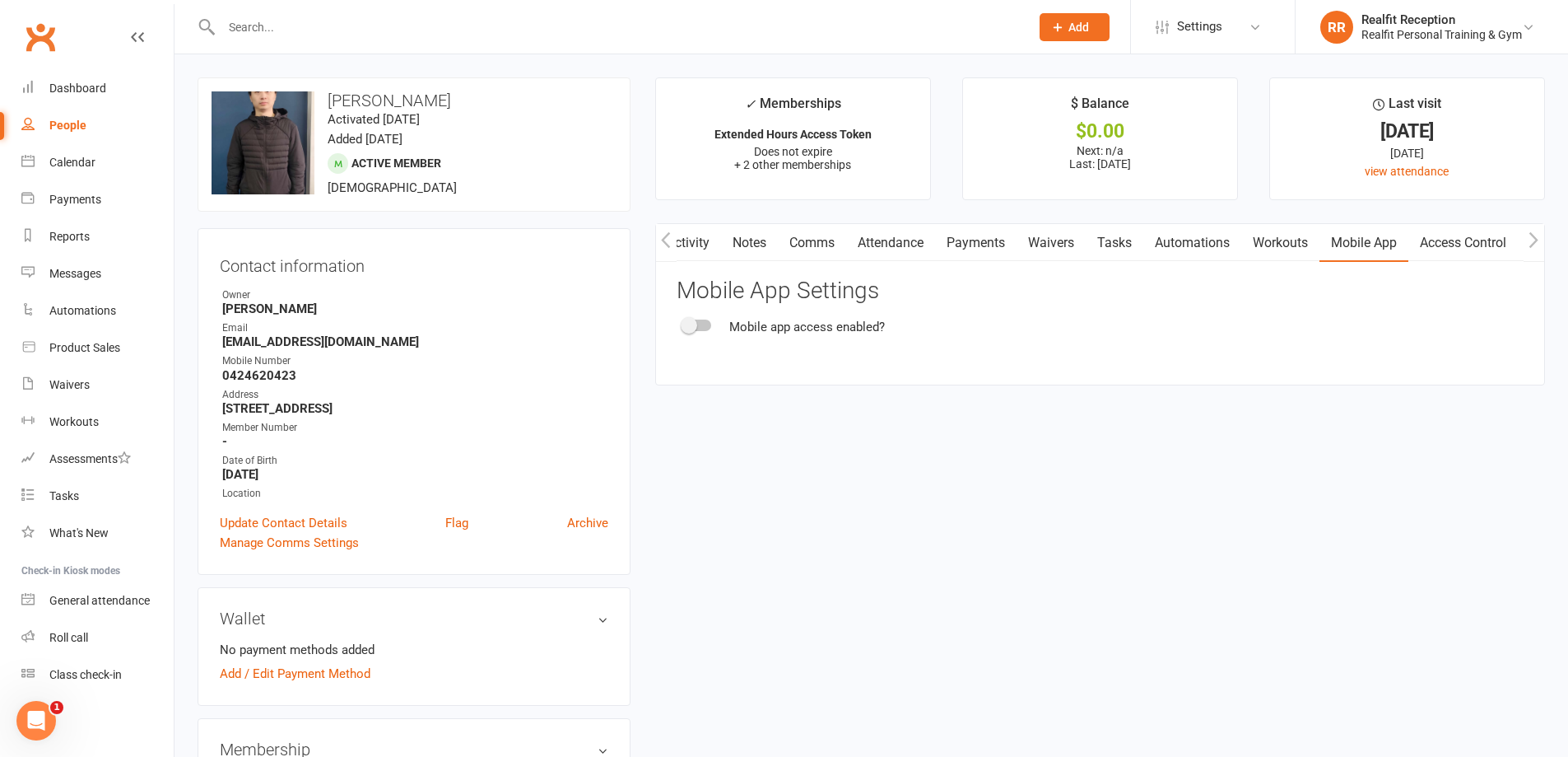
scroll to position [0, 3]
click at [1285, 245] on link "Workouts" at bounding box center [1279, 243] width 78 height 38
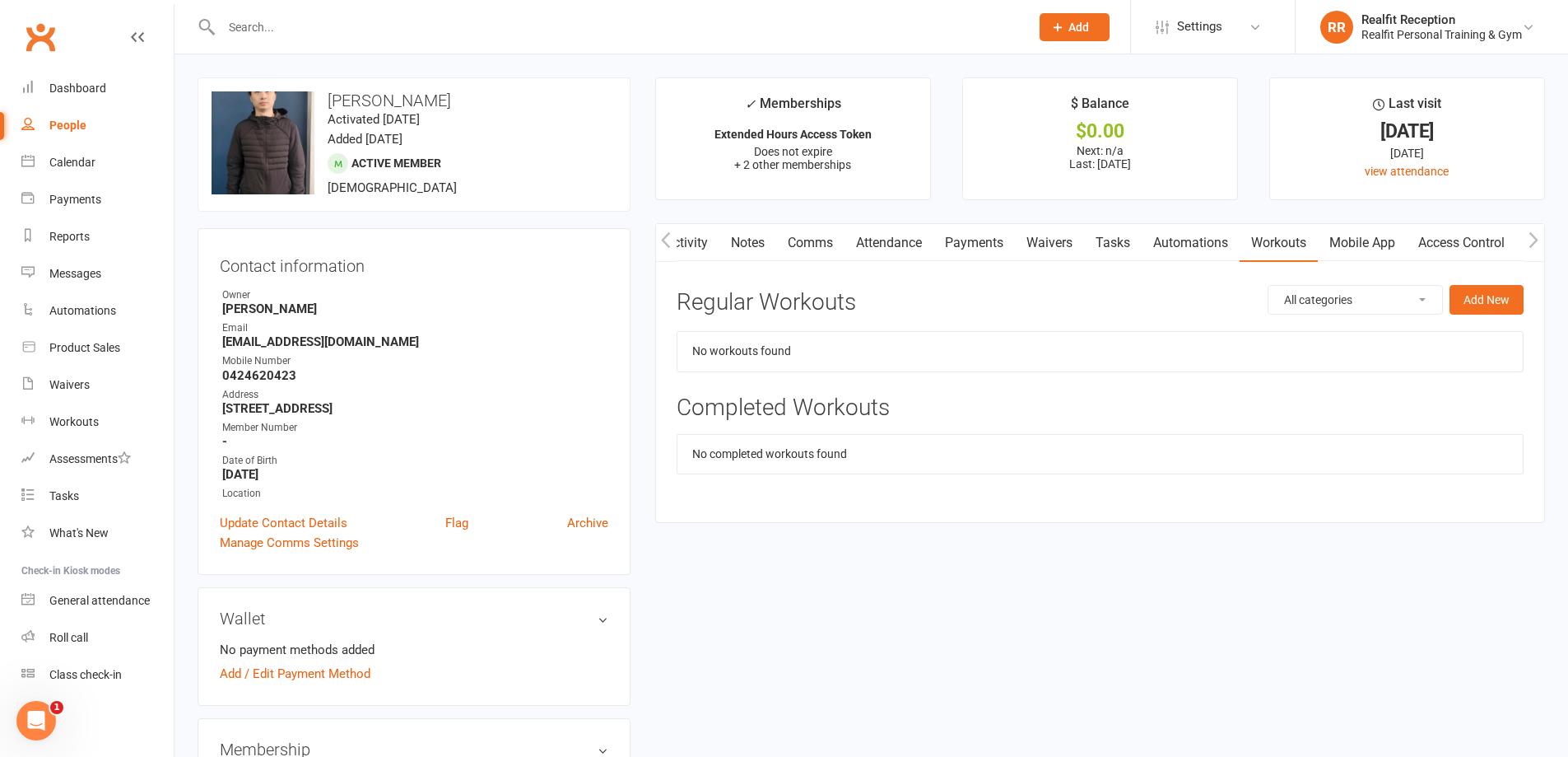
click at [1230, 248] on link "Automations" at bounding box center [1190, 243] width 98 height 38
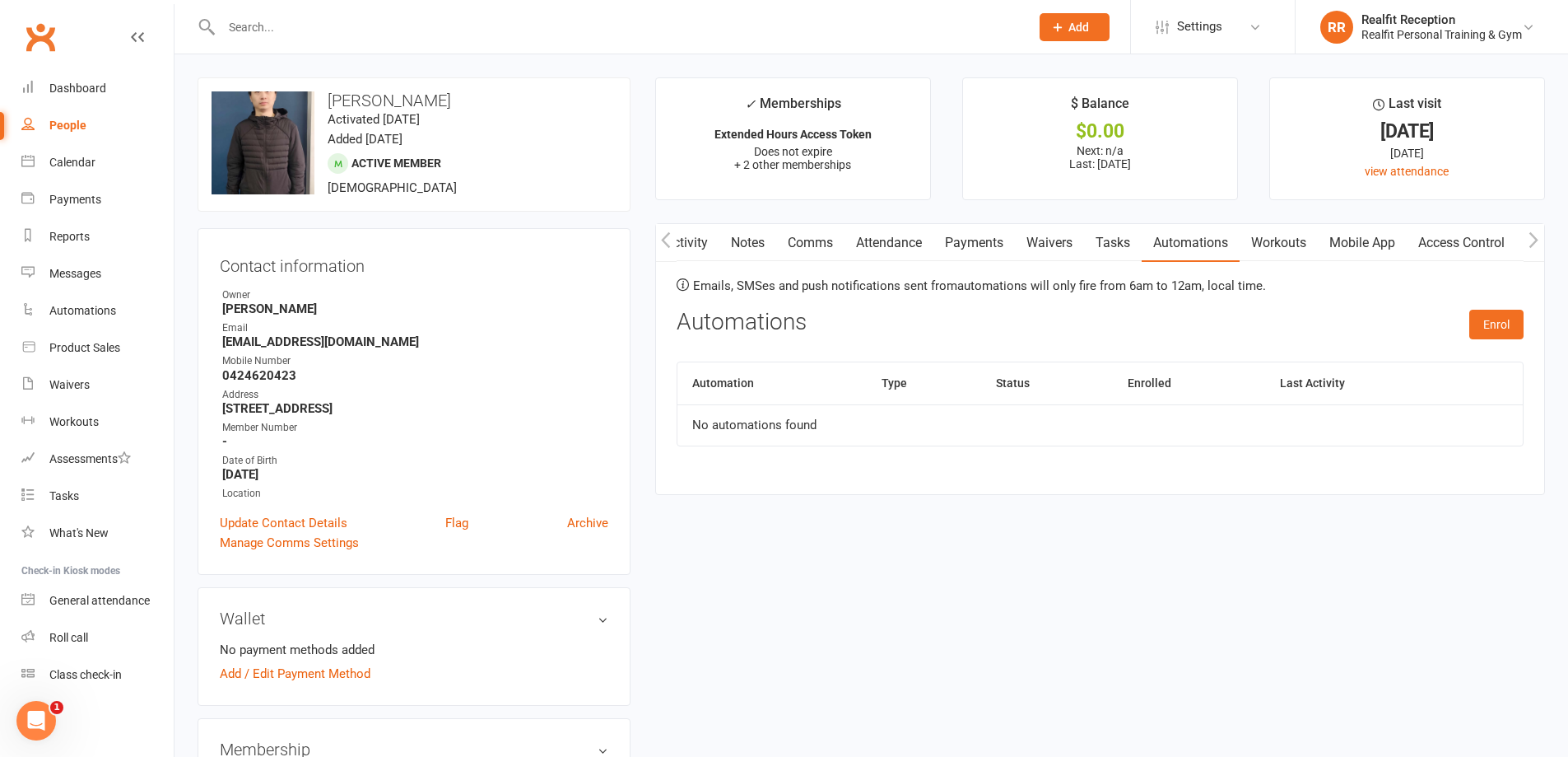
click at [1353, 237] on link "Mobile App" at bounding box center [1362, 243] width 89 height 38
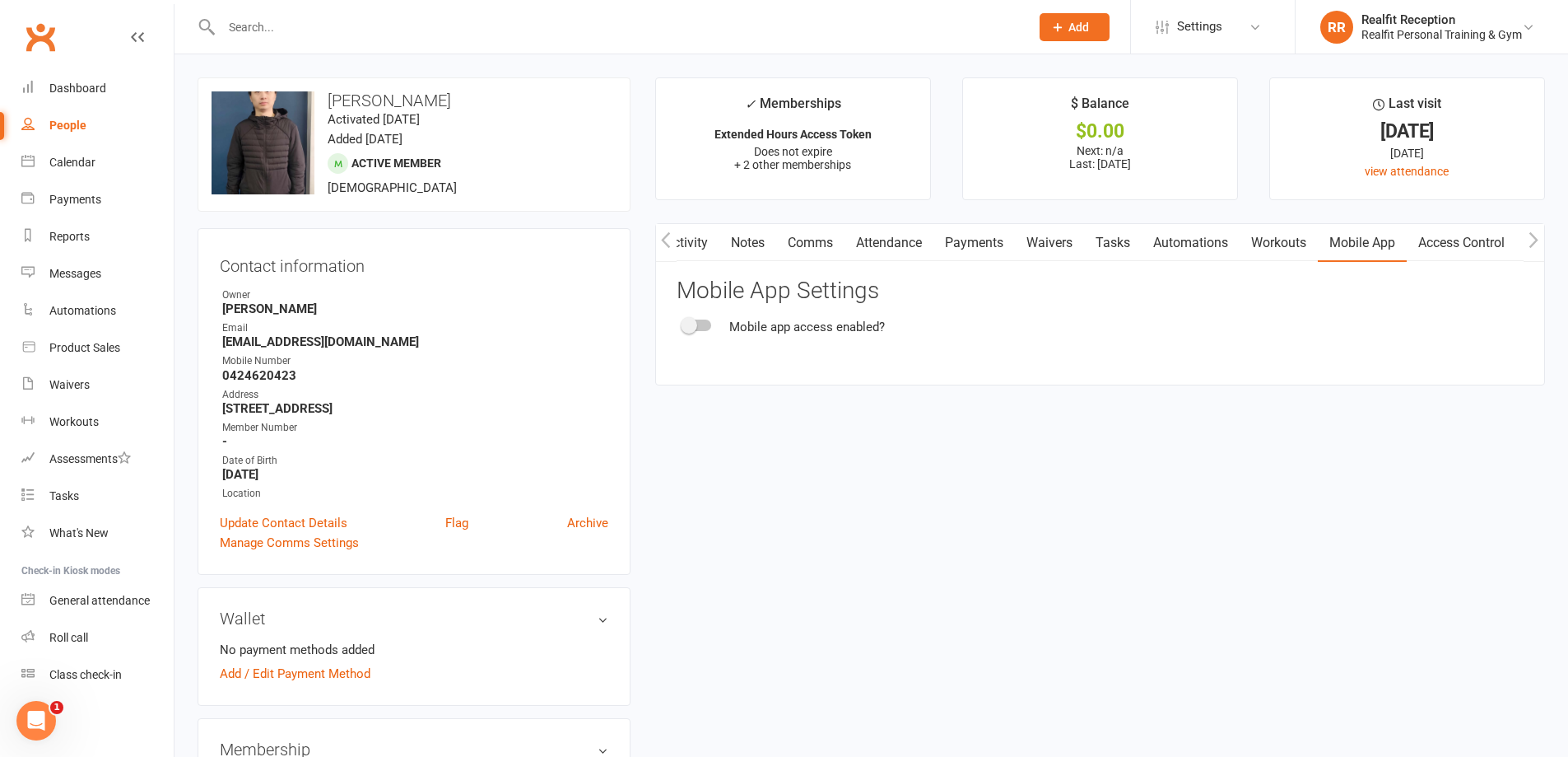
click at [1287, 242] on link "Workouts" at bounding box center [1279, 243] width 78 height 38
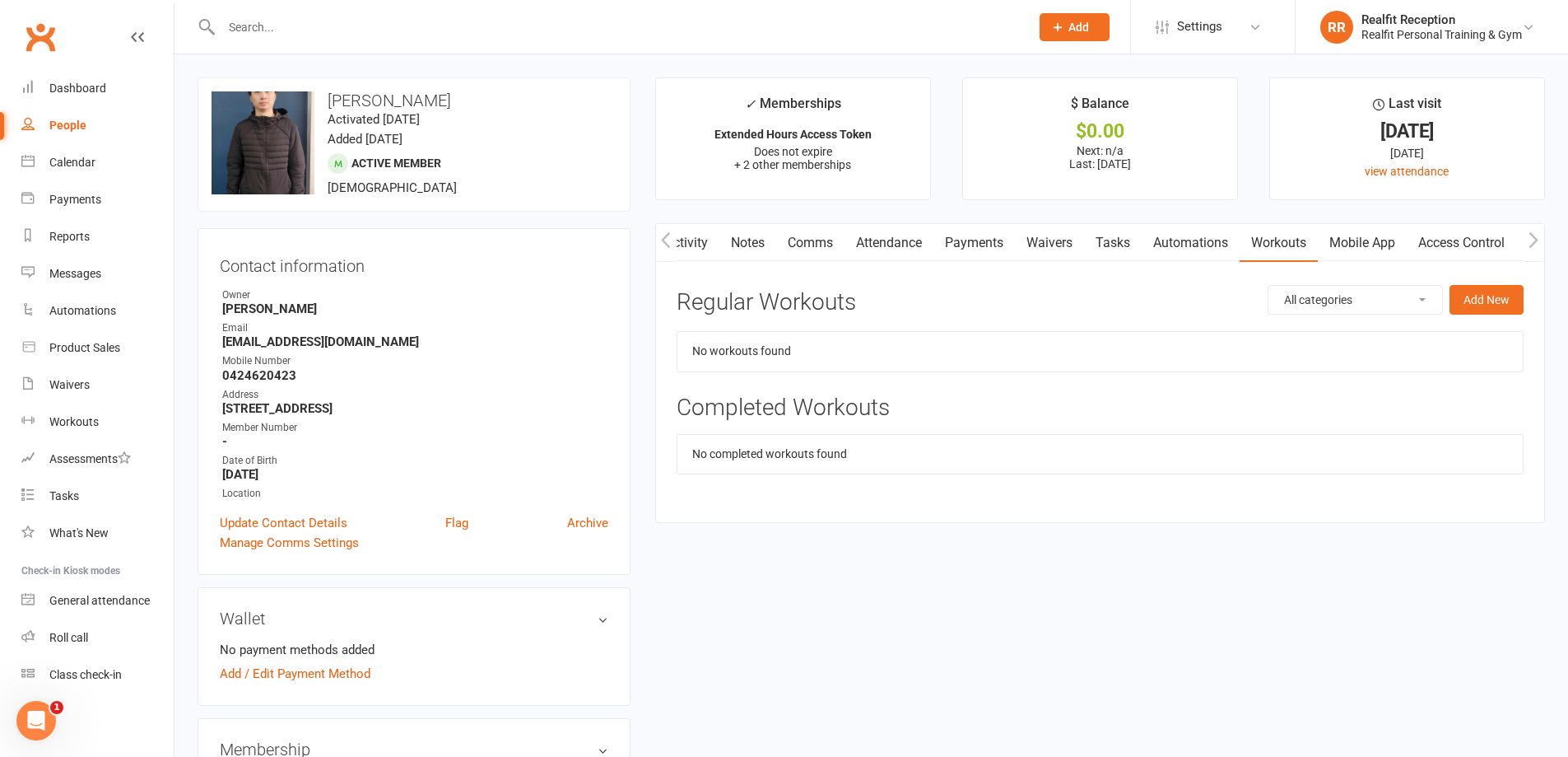
click at [1201, 245] on link "Automations" at bounding box center [1190, 243] width 98 height 38
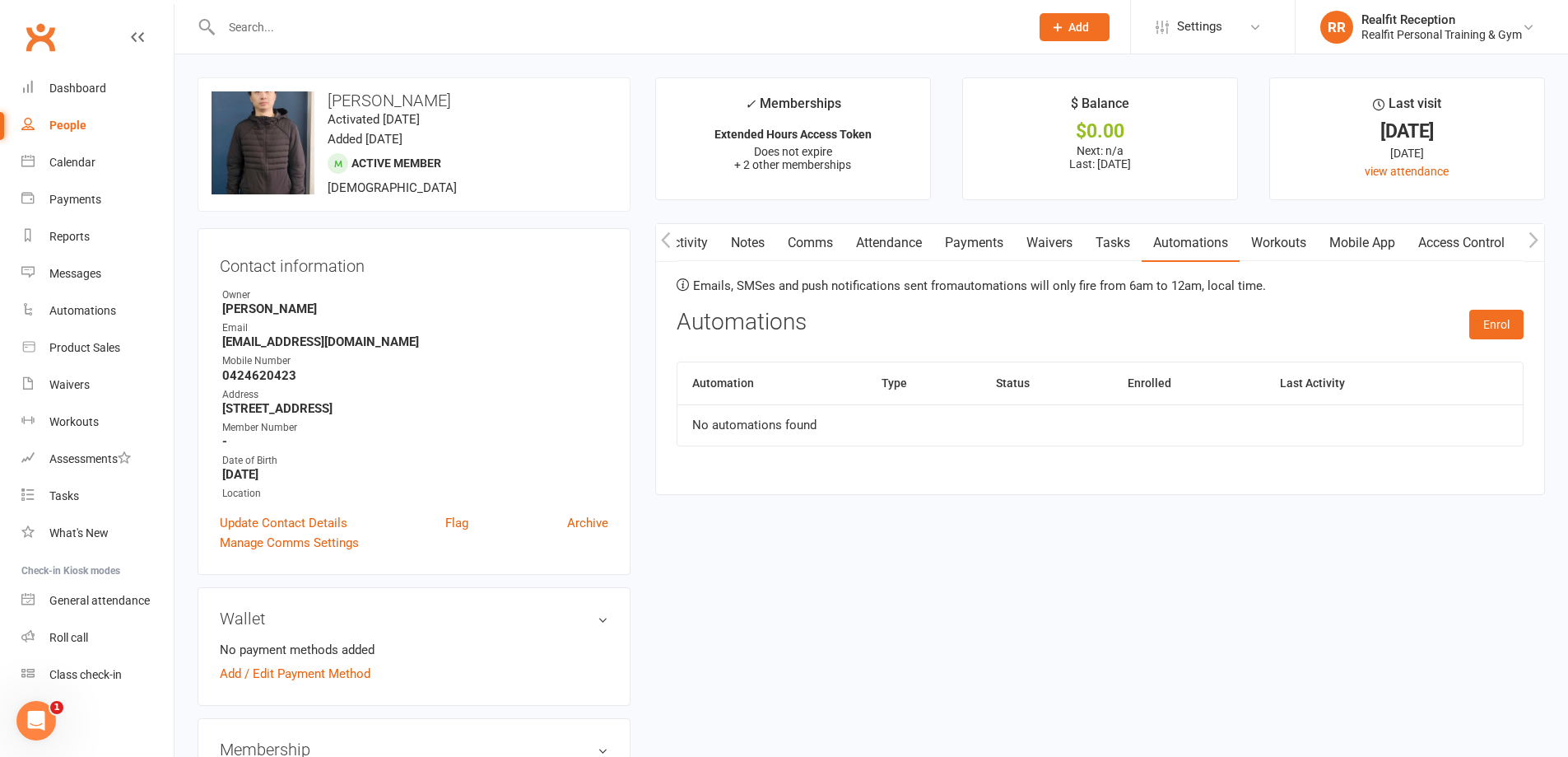
click at [1122, 246] on link "Tasks" at bounding box center [1113, 243] width 57 height 38
